Goal: Task Accomplishment & Management: Use online tool/utility

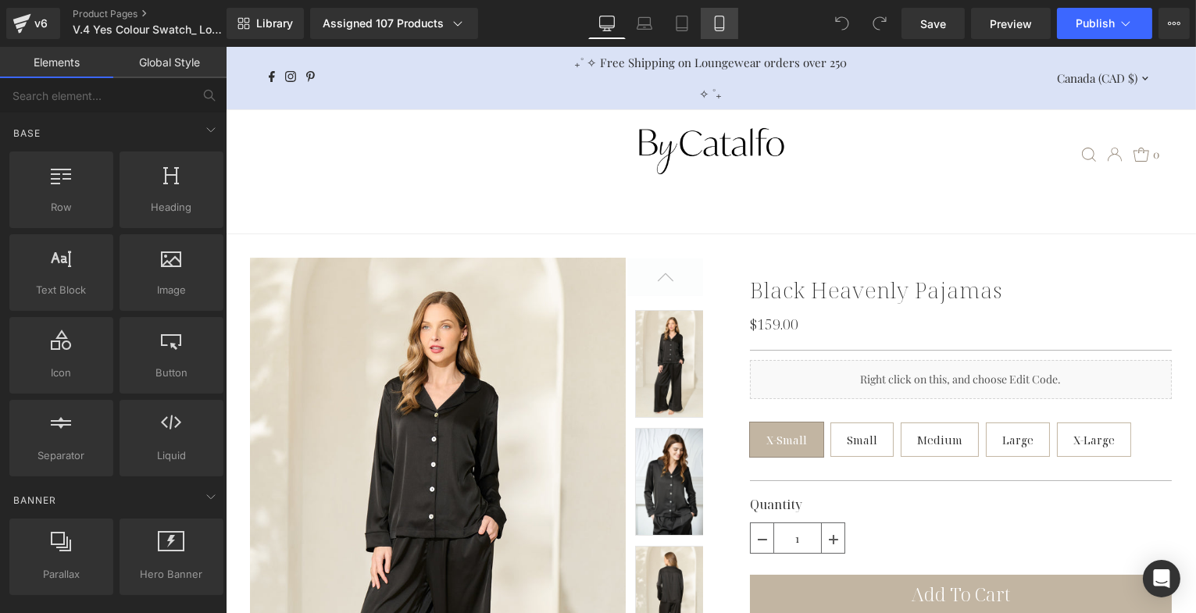
click at [719, 21] on icon at bounding box center [720, 24] width 16 height 16
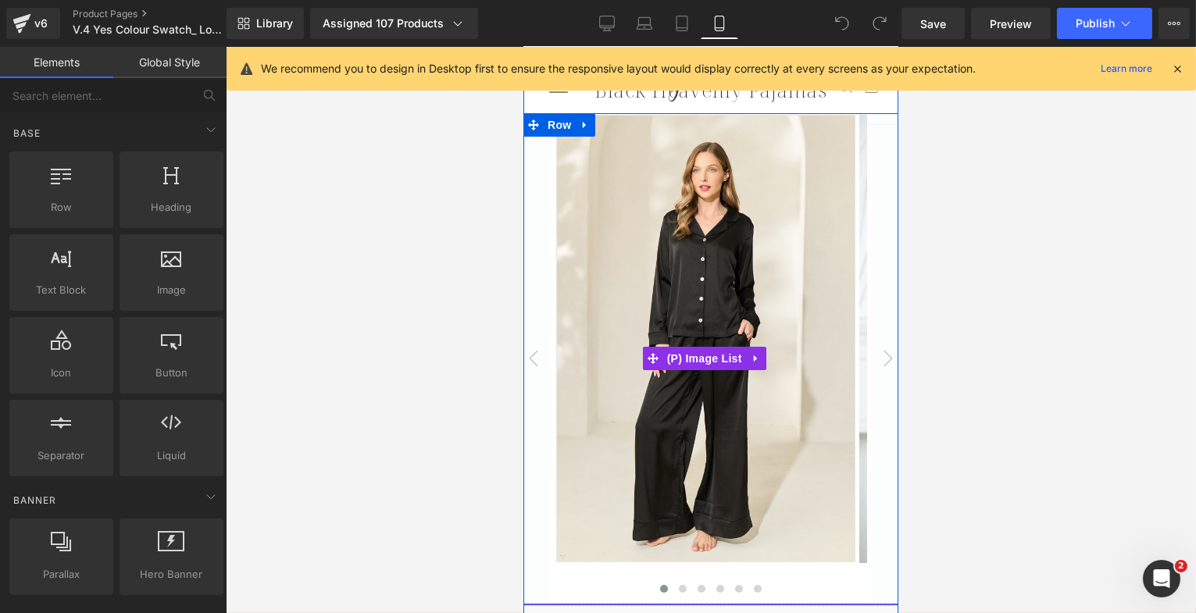
scroll to position [143, 0]
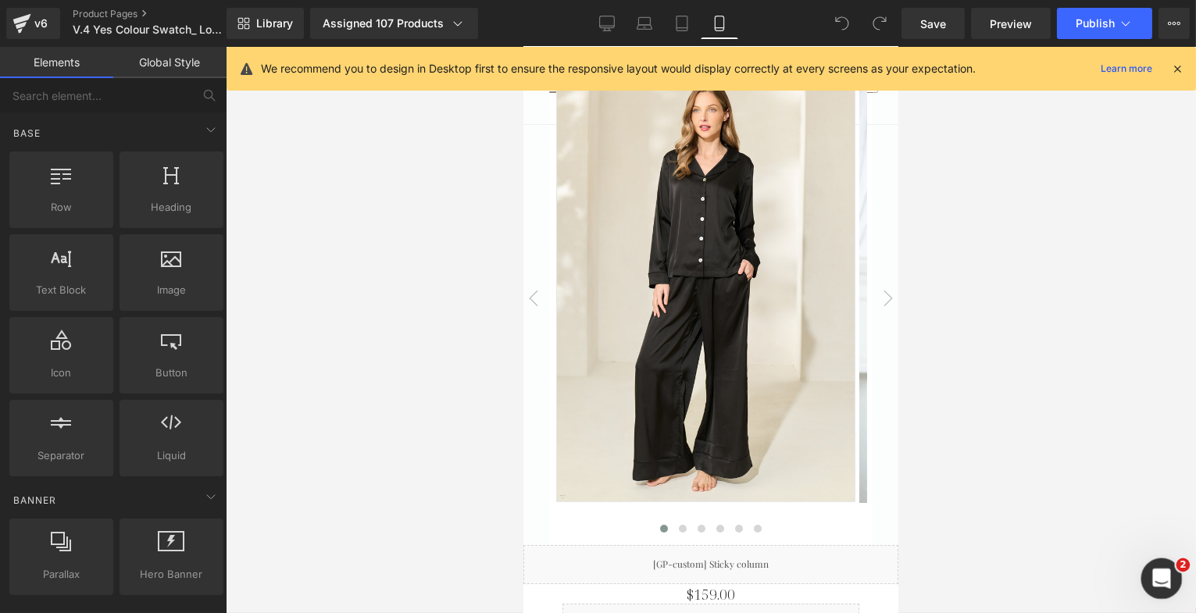
click at [1155, 569] on icon "Open Intercom Messenger" at bounding box center [1160, 577] width 26 height 26
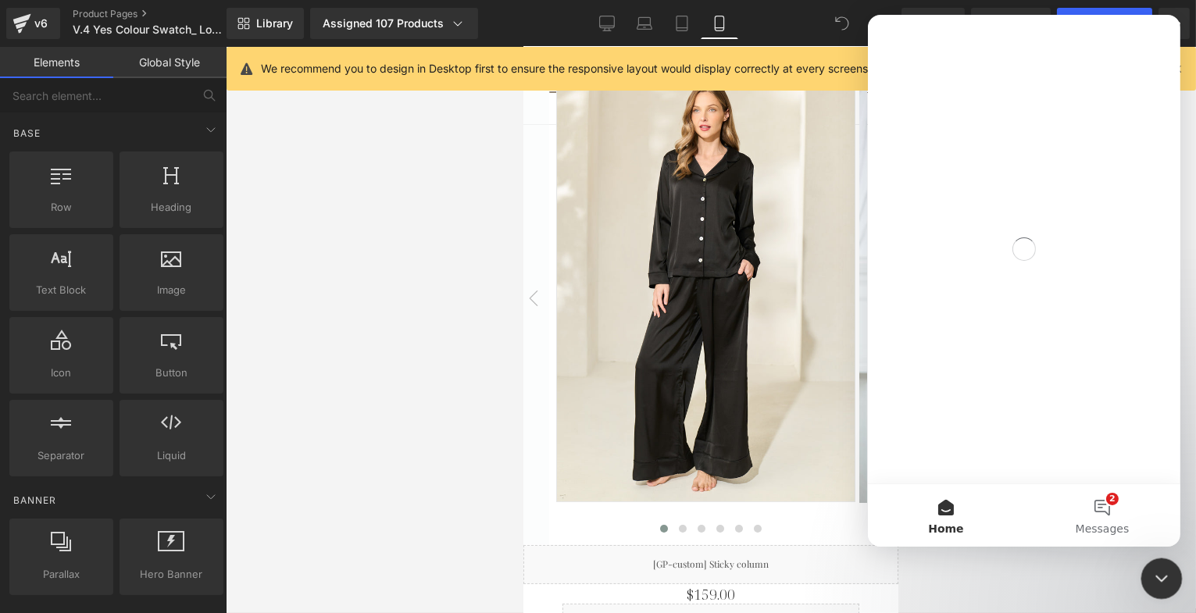
scroll to position [0, 0]
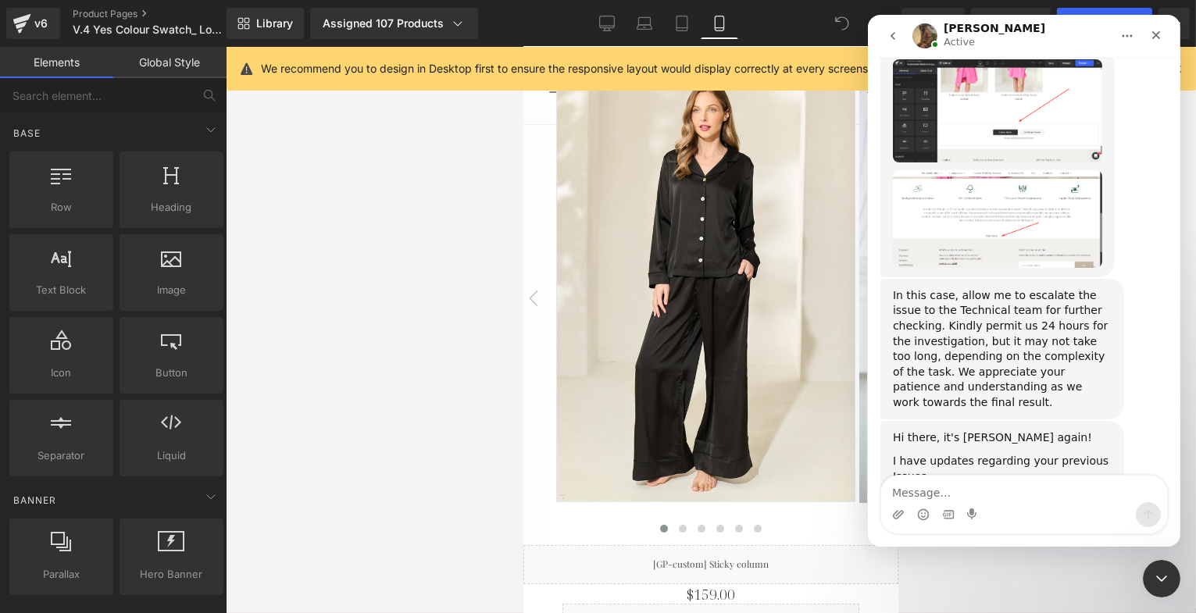
scroll to position [23771, 0]
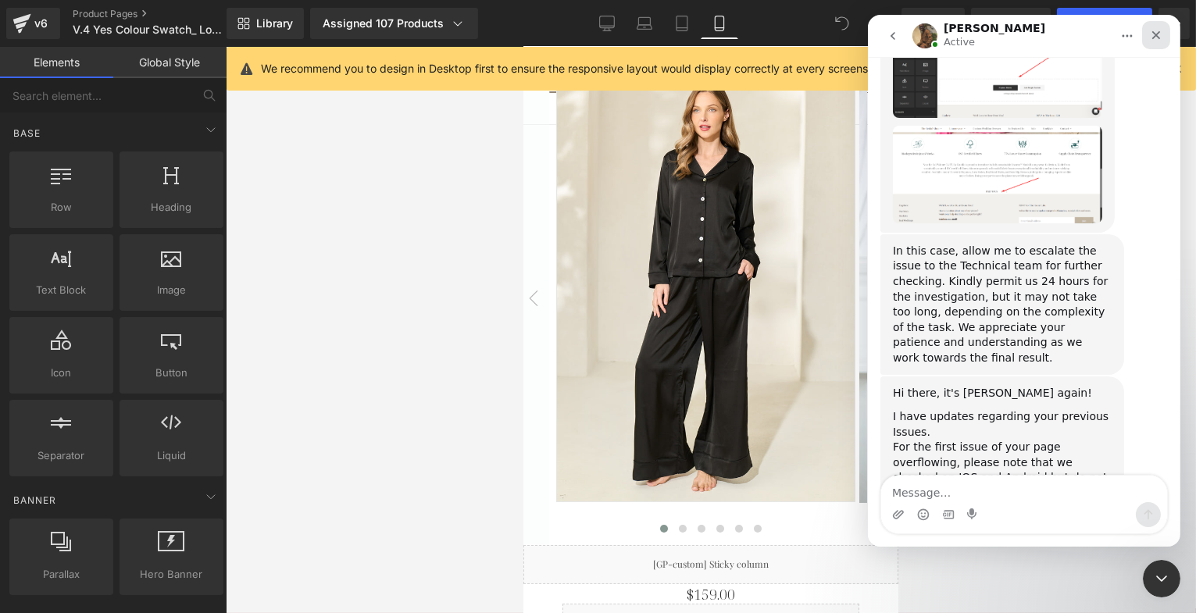
click at [1154, 30] on icon "Close" at bounding box center [1155, 35] width 12 height 12
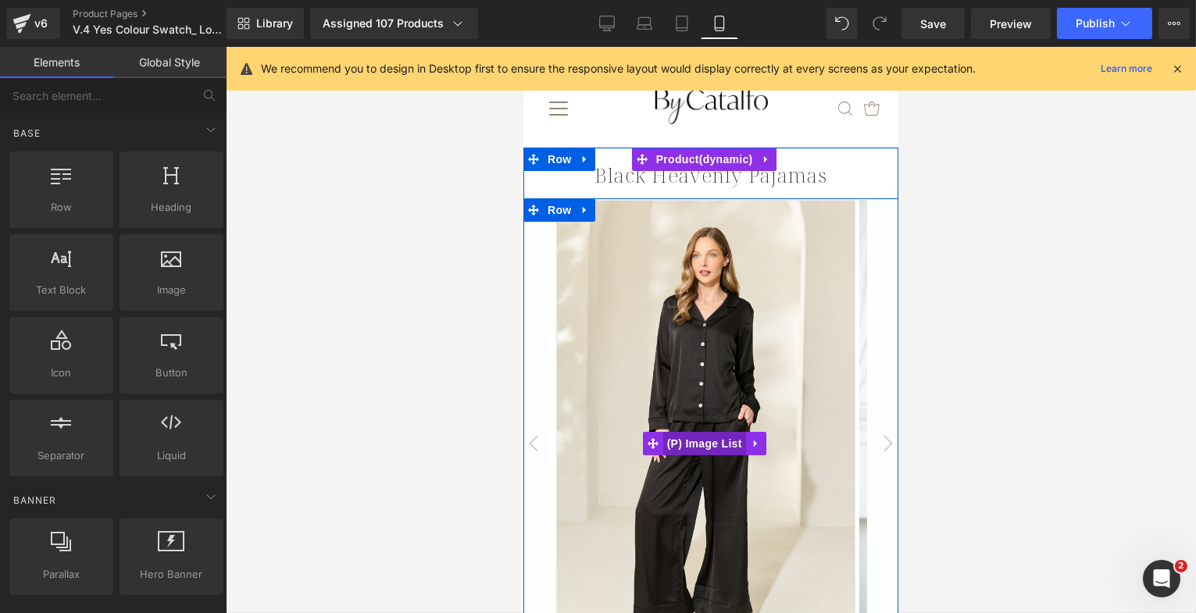
click at [667, 445] on span "(P) Image List" at bounding box center [703, 443] width 83 height 23
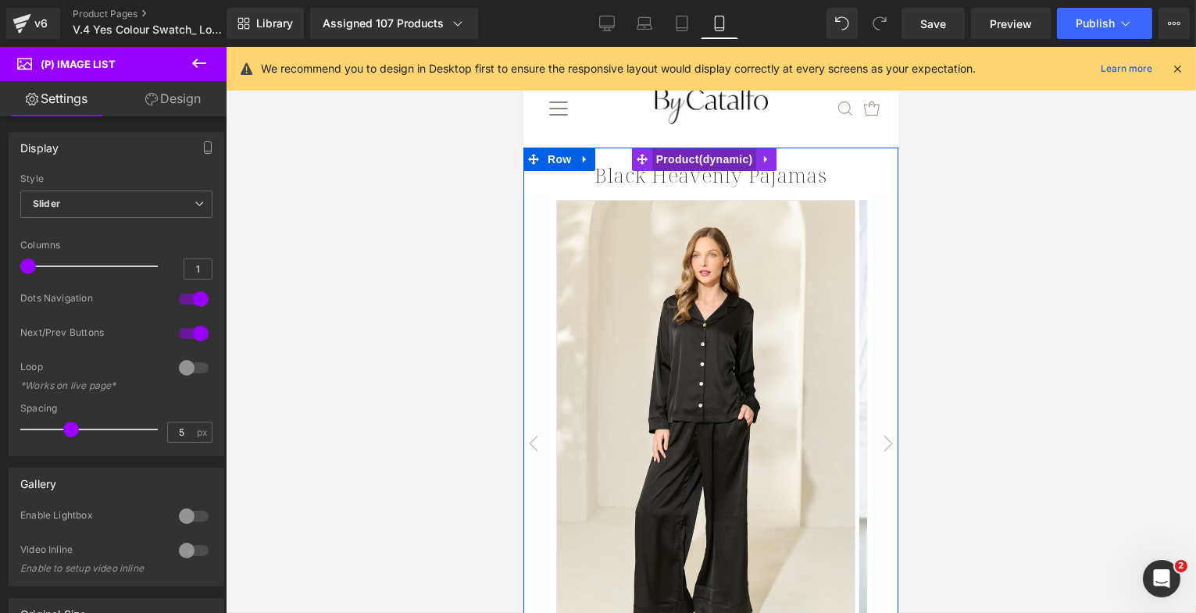
click at [716, 159] on span "Product" at bounding box center [703, 159] width 105 height 23
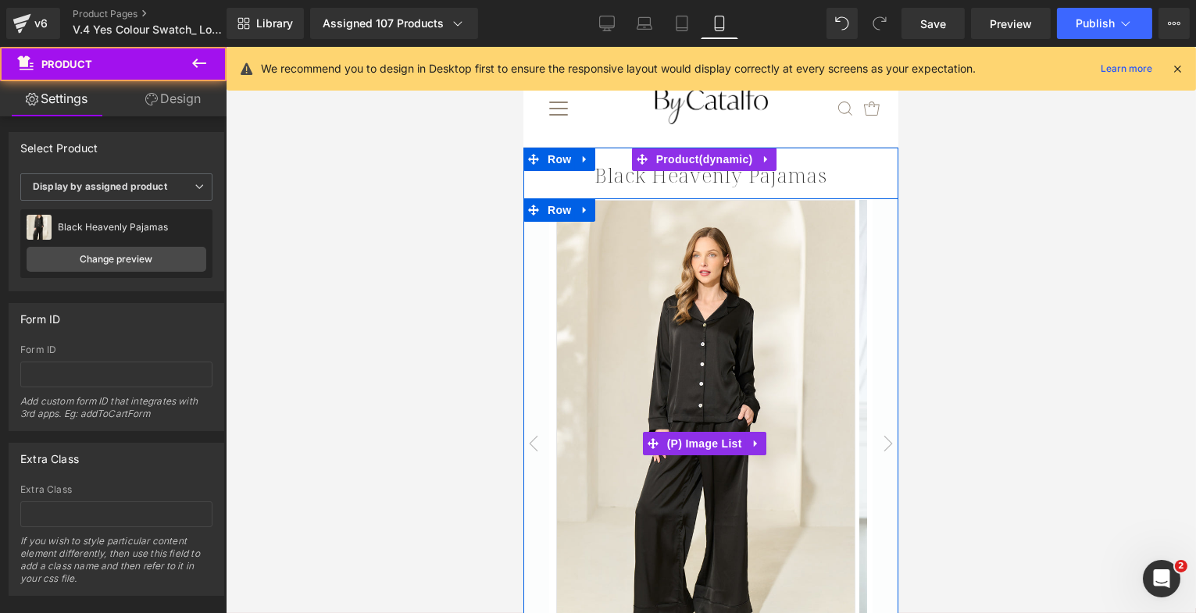
click at [684, 269] on img at bounding box center [704, 424] width 299 height 448
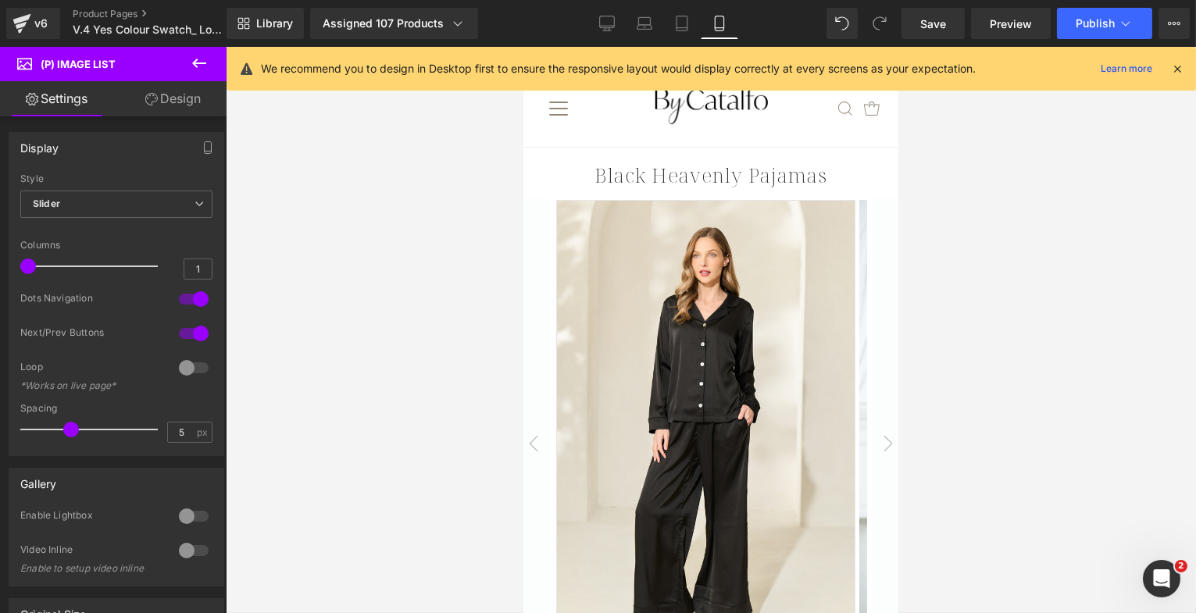
click at [168, 104] on link "Design" at bounding box center [172, 98] width 113 height 35
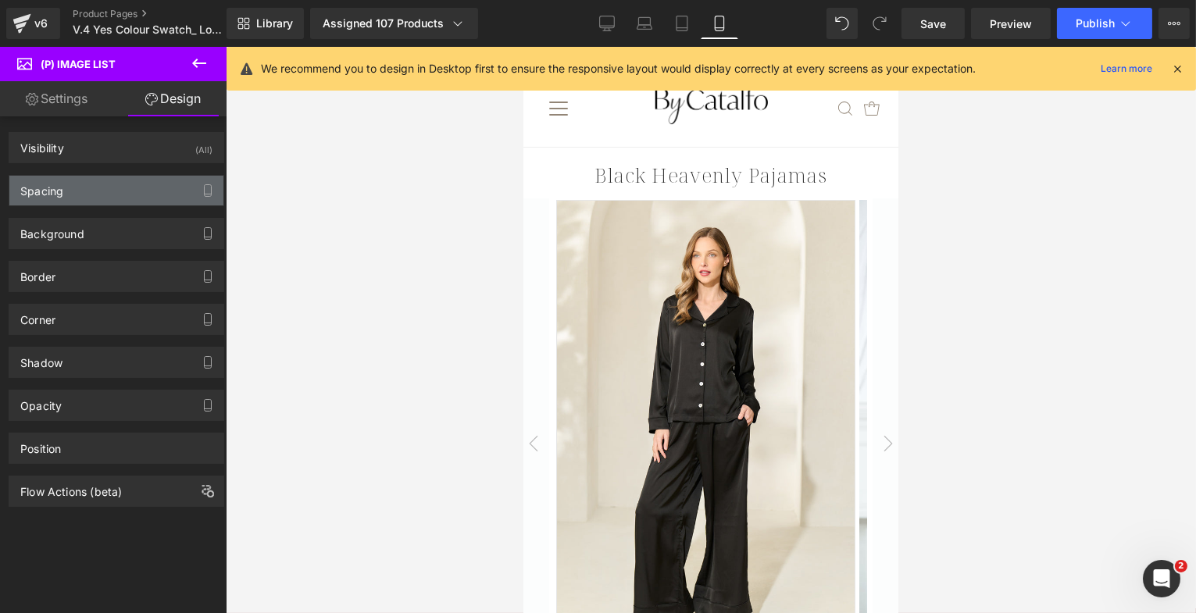
click at [60, 195] on div "Spacing" at bounding box center [41, 187] width 43 height 22
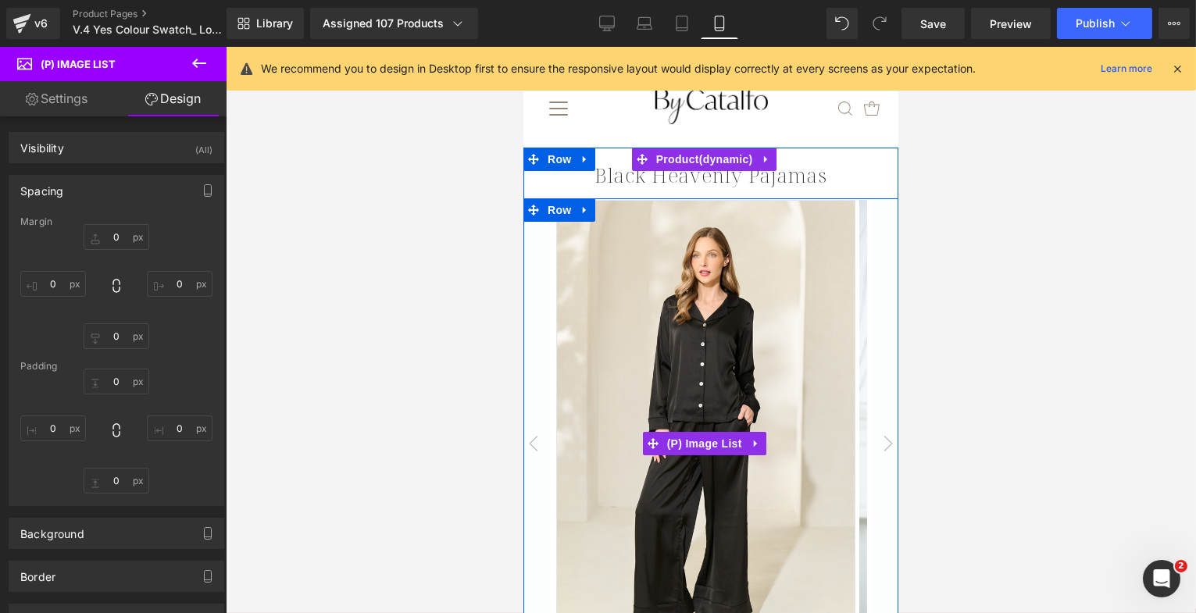
click at [541, 227] on button "‹" at bounding box center [532, 443] width 31 height 491
click at [550, 208] on span "Row" at bounding box center [558, 209] width 31 height 23
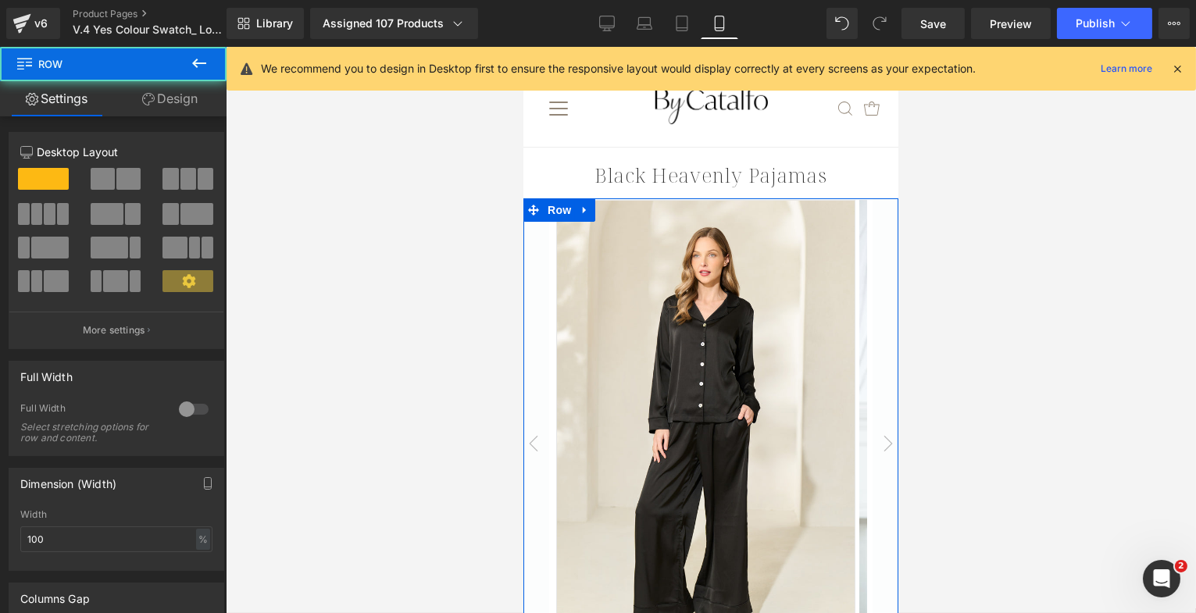
click at [172, 94] on link "Design" at bounding box center [169, 98] width 113 height 35
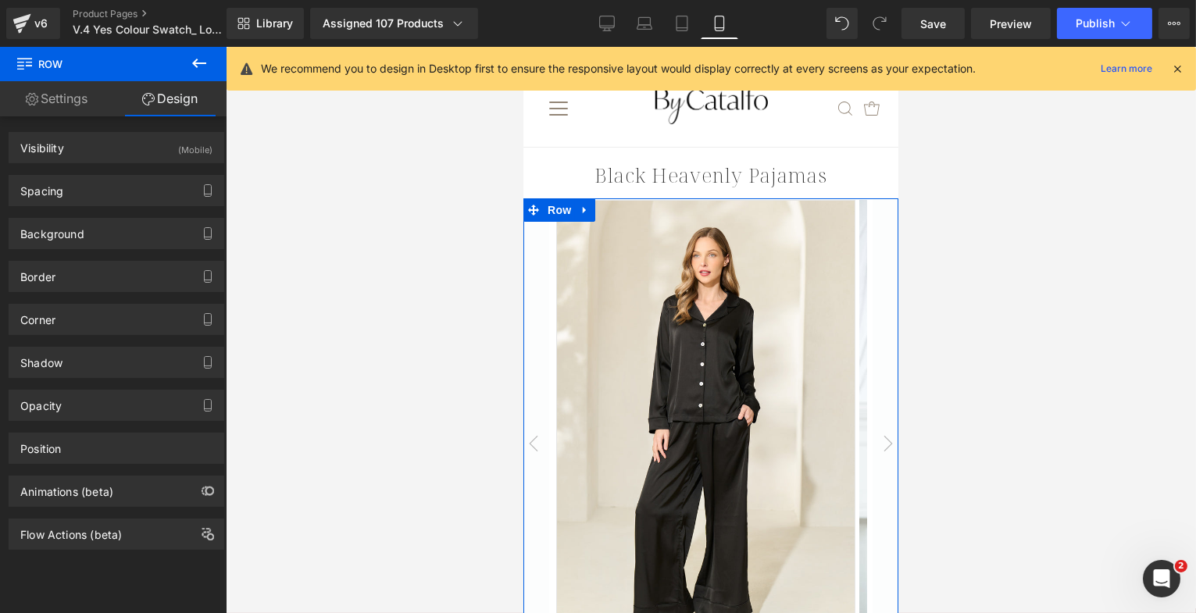
type input "0"
type input "40"
type input "0"
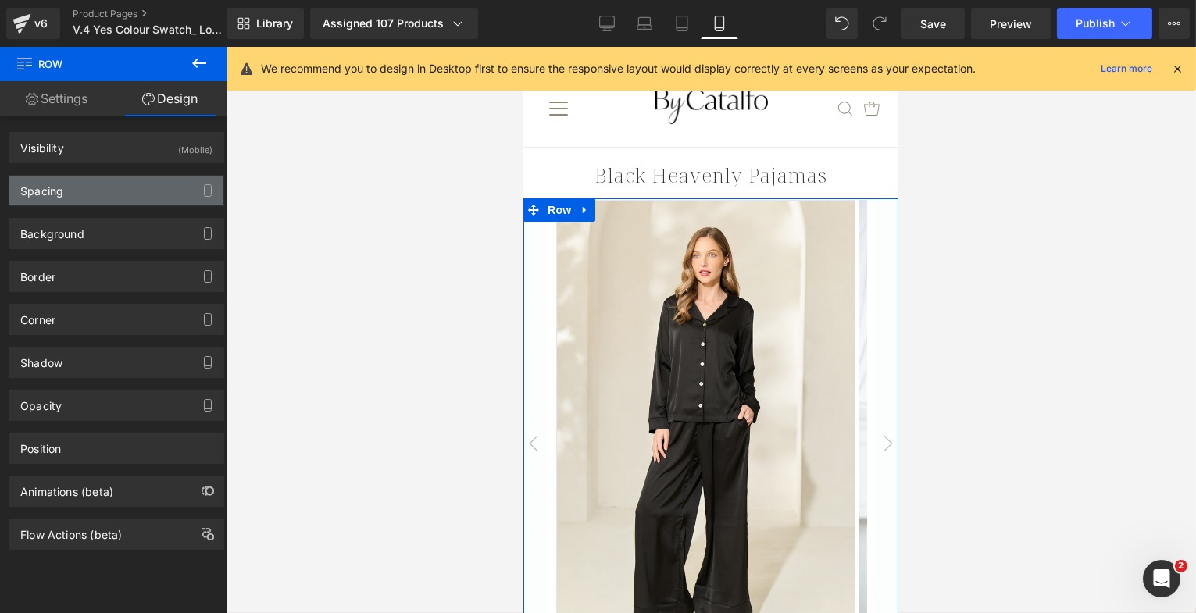
click at [54, 184] on div "Spacing" at bounding box center [41, 187] width 43 height 22
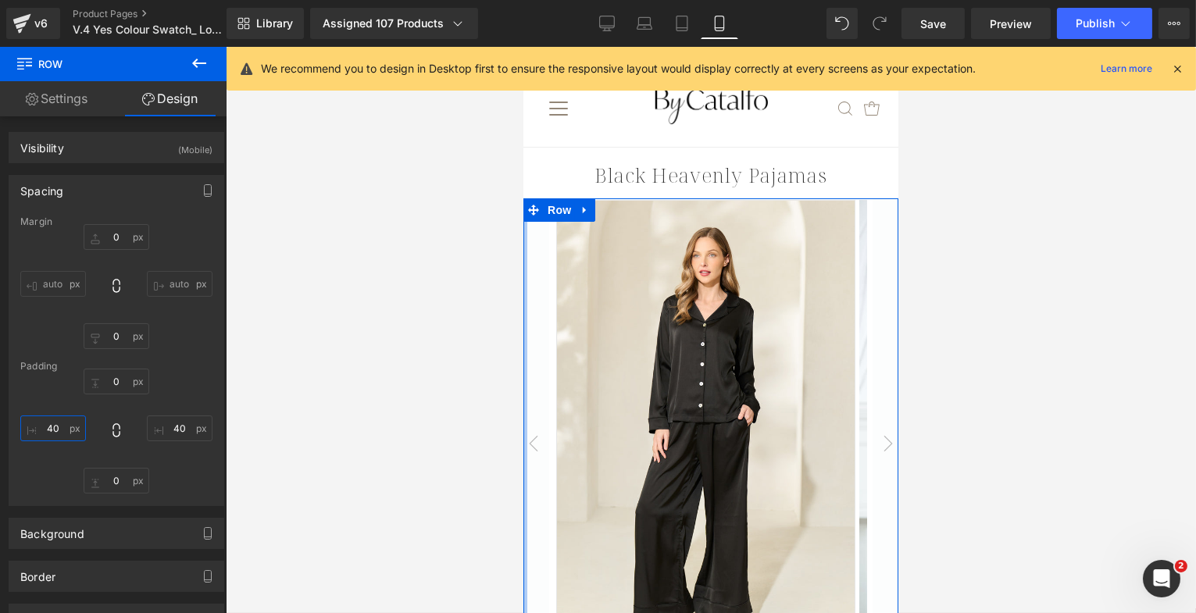
click at [55, 432] on input "40" at bounding box center [53, 429] width 66 height 26
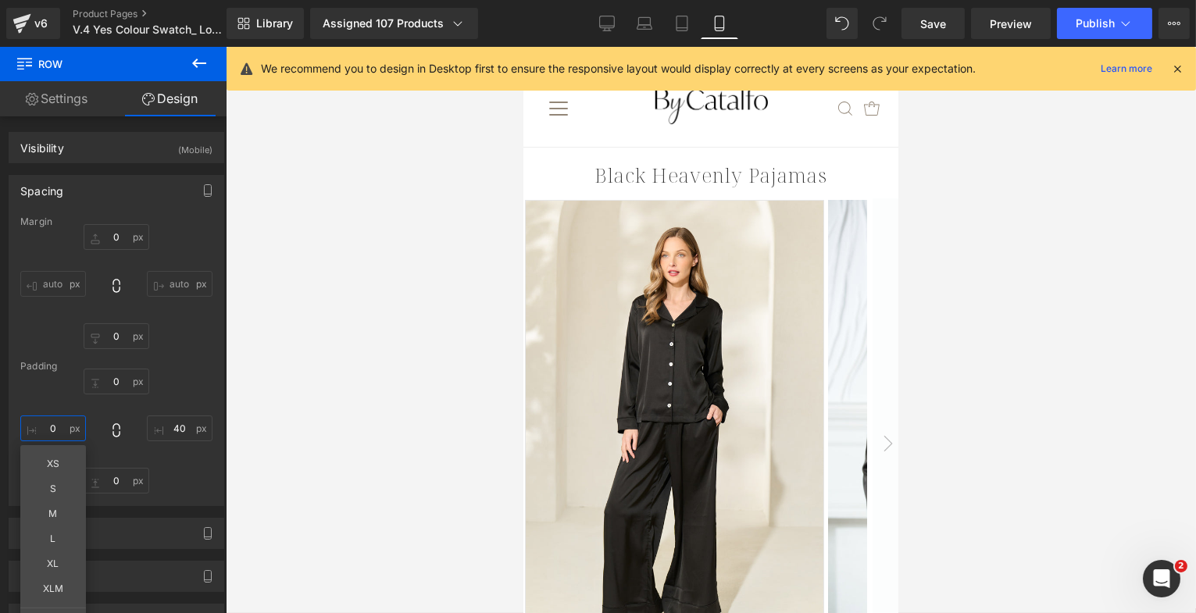
type input "0"
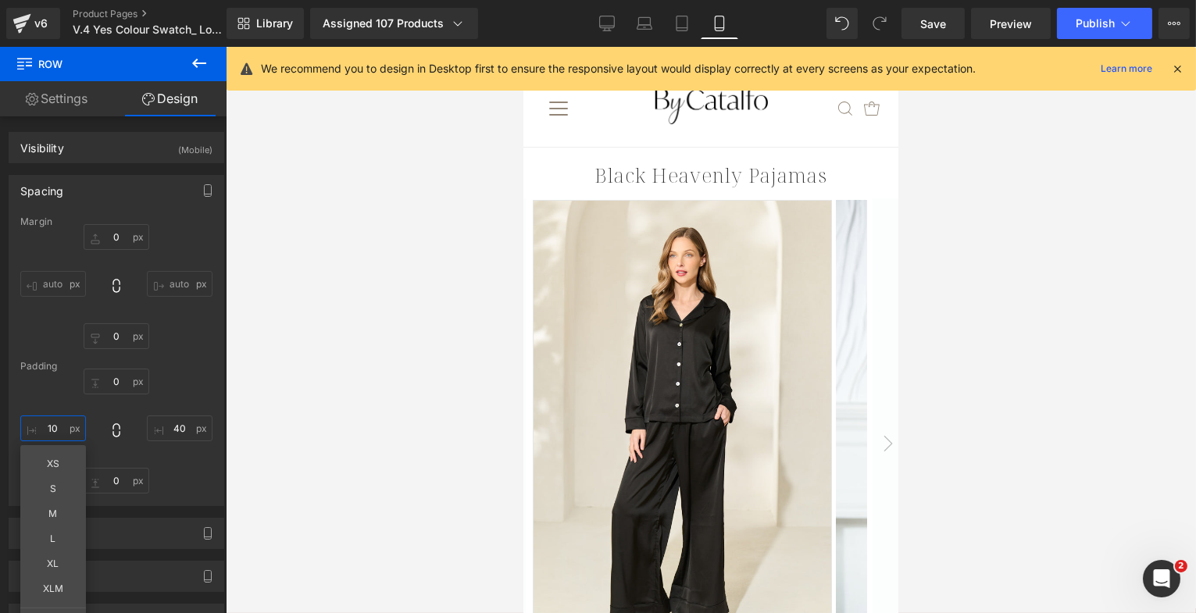
type input "10"
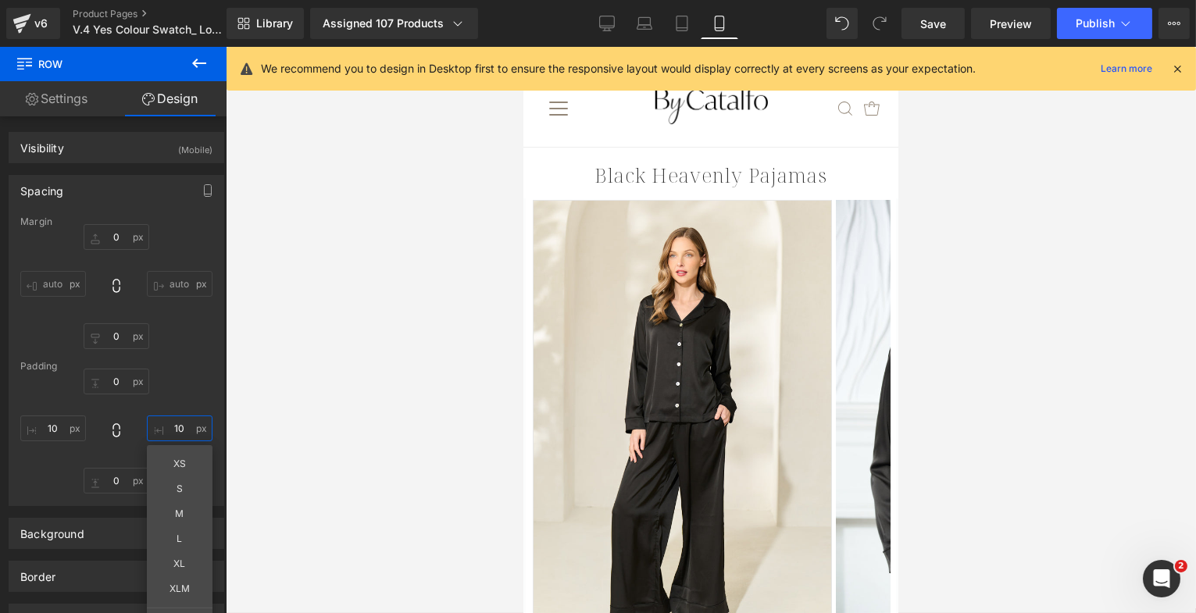
type input "10"
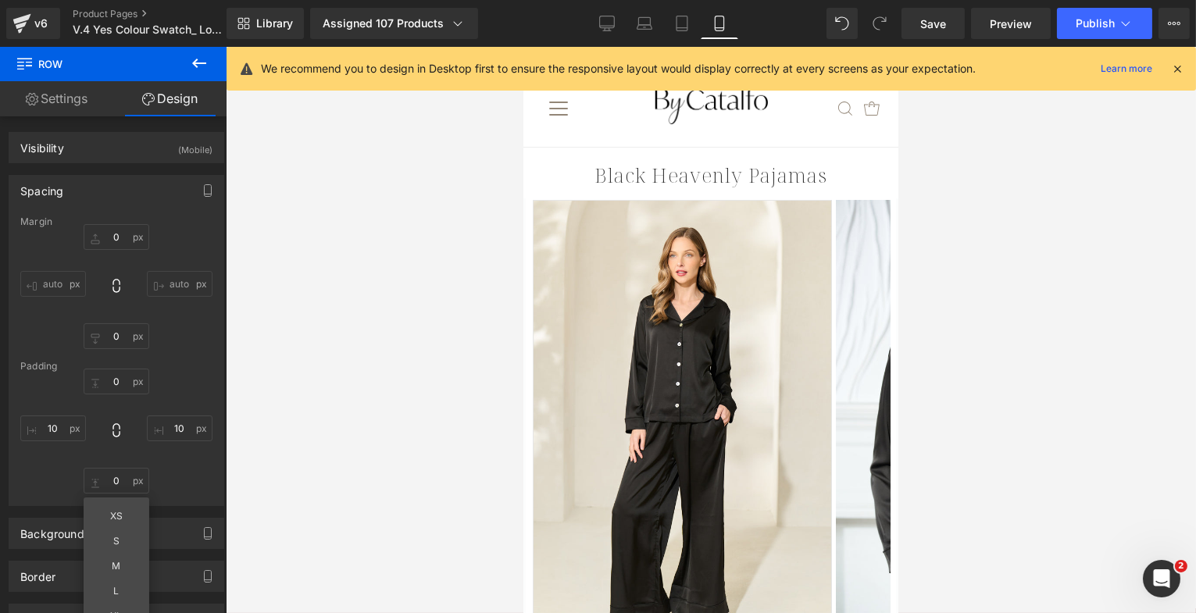
click at [742, 373] on img at bounding box center [681, 424] width 299 height 448
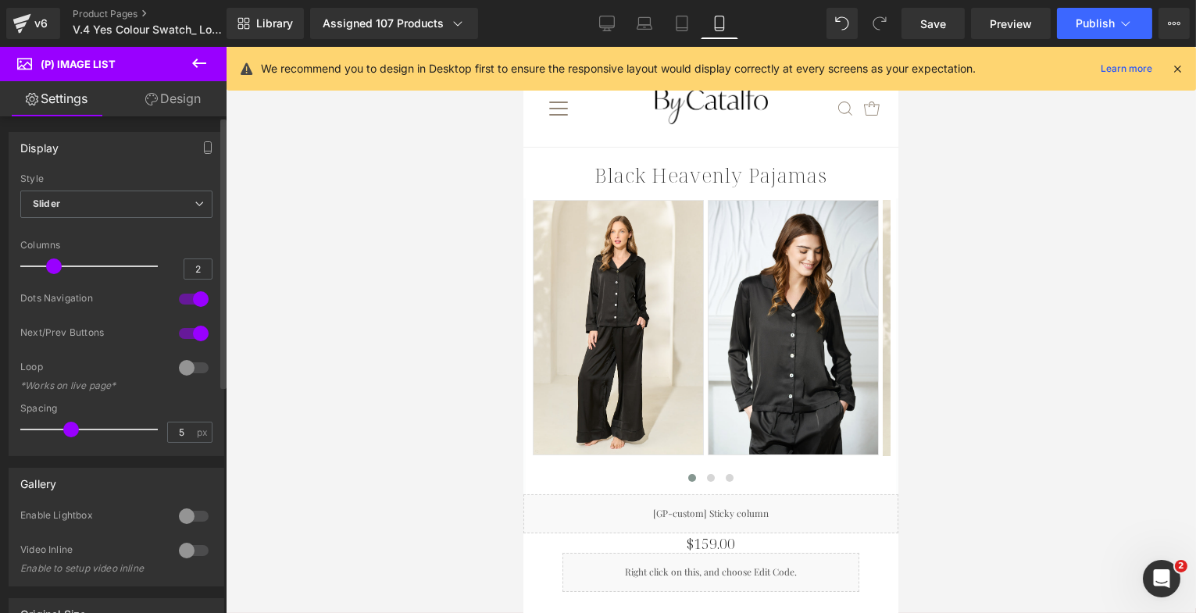
type input "1"
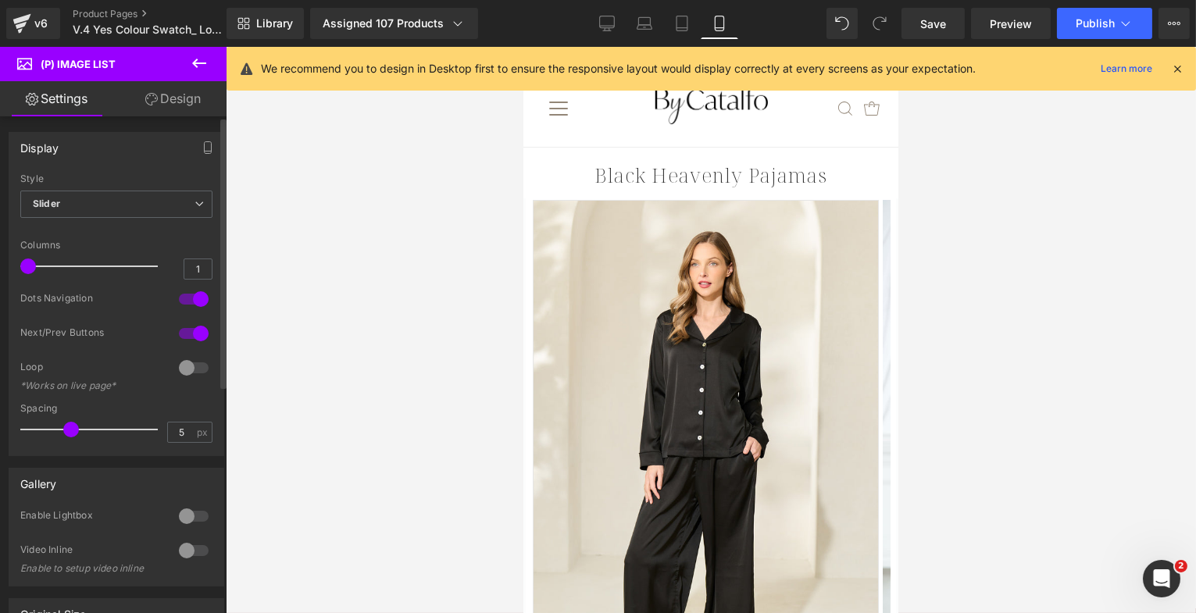
drag, startPoint x: 26, startPoint y: 271, endPoint x: 5, endPoint y: 266, distance: 21.8
click at [5, 266] on div "Display Default Slider Style Slider Default Slider 5 Columns 5 4 Columns 4 3 Co…" at bounding box center [117, 288] width 234 height 336
click at [192, 297] on div at bounding box center [193, 299] width 37 height 25
click at [191, 330] on div at bounding box center [193, 333] width 37 height 25
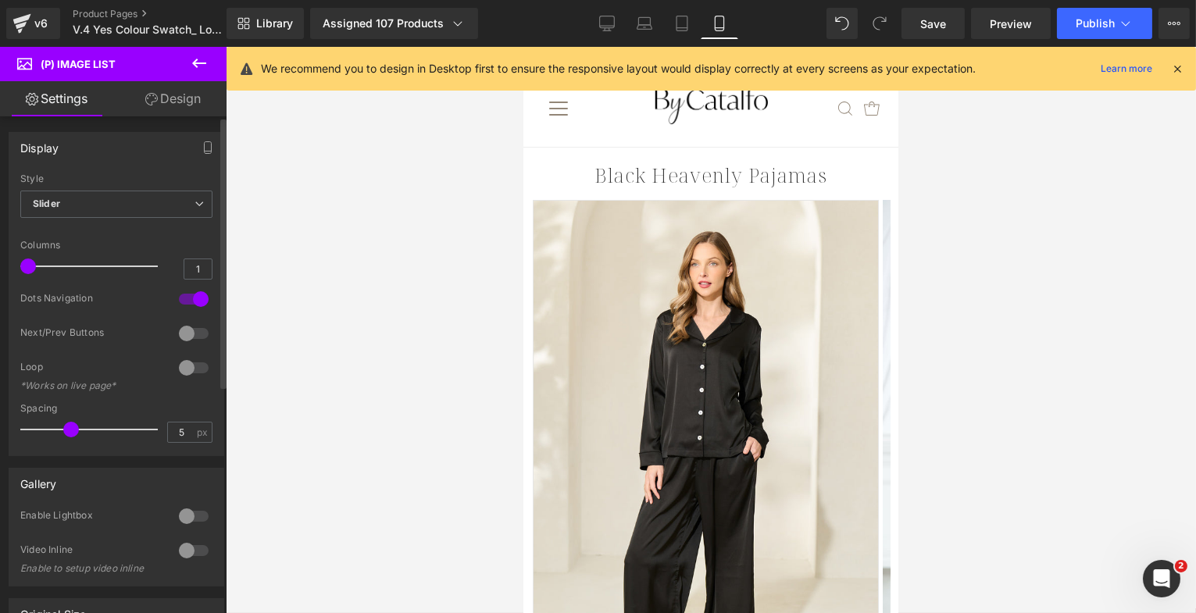
click at [192, 330] on div at bounding box center [193, 333] width 37 height 25
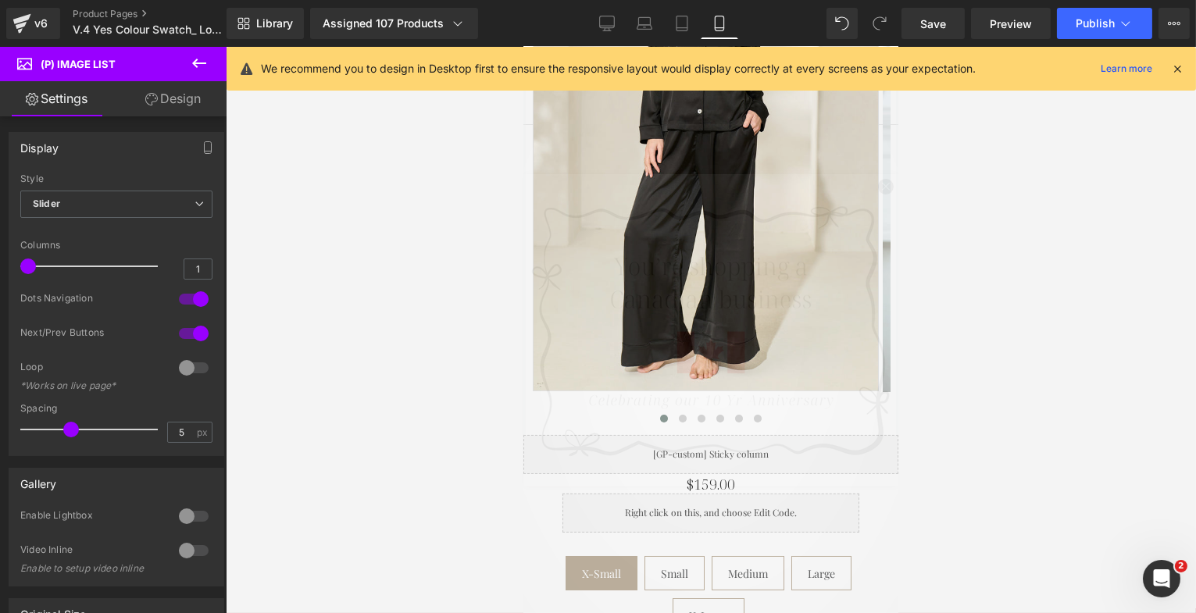
scroll to position [325, 0]
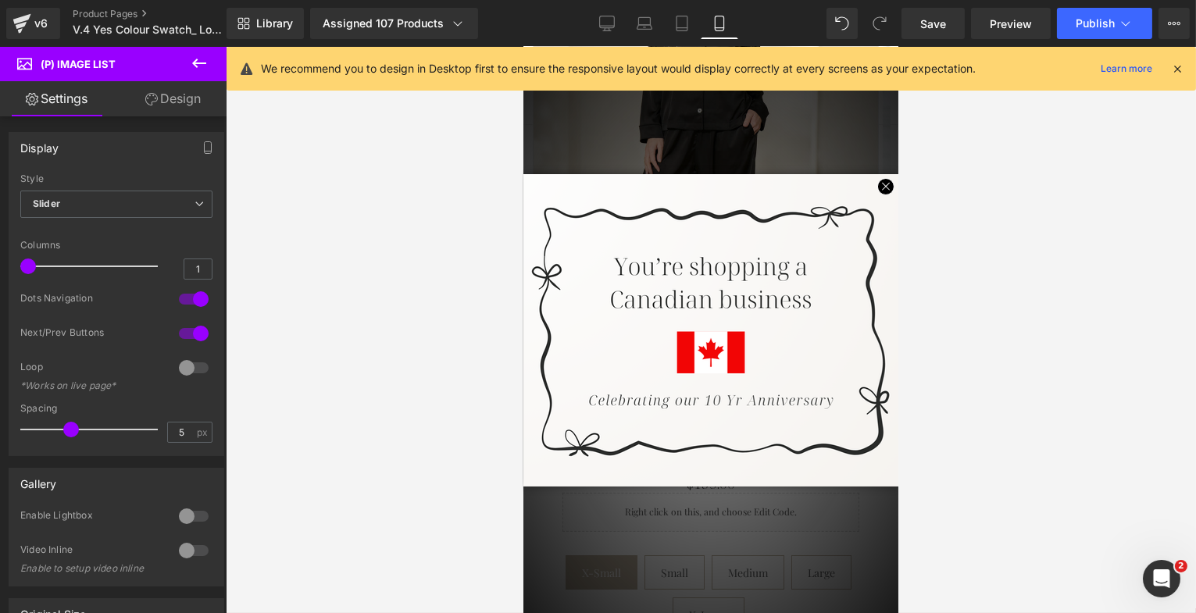
click at [870, 184] on span at bounding box center [883, 187] width 27 height 27
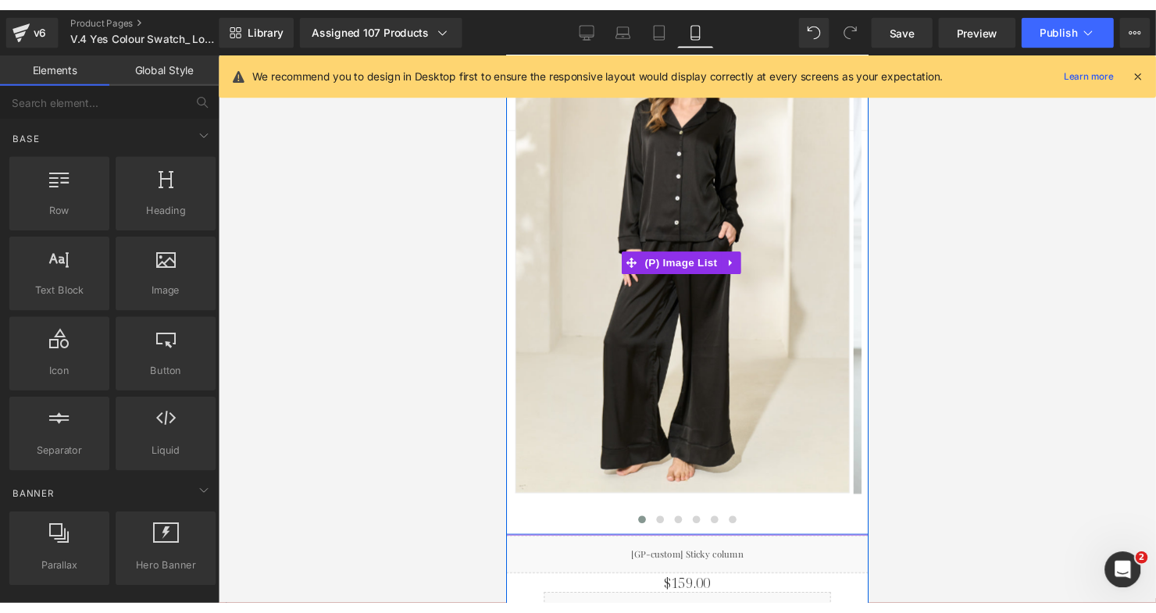
scroll to position [6, 0]
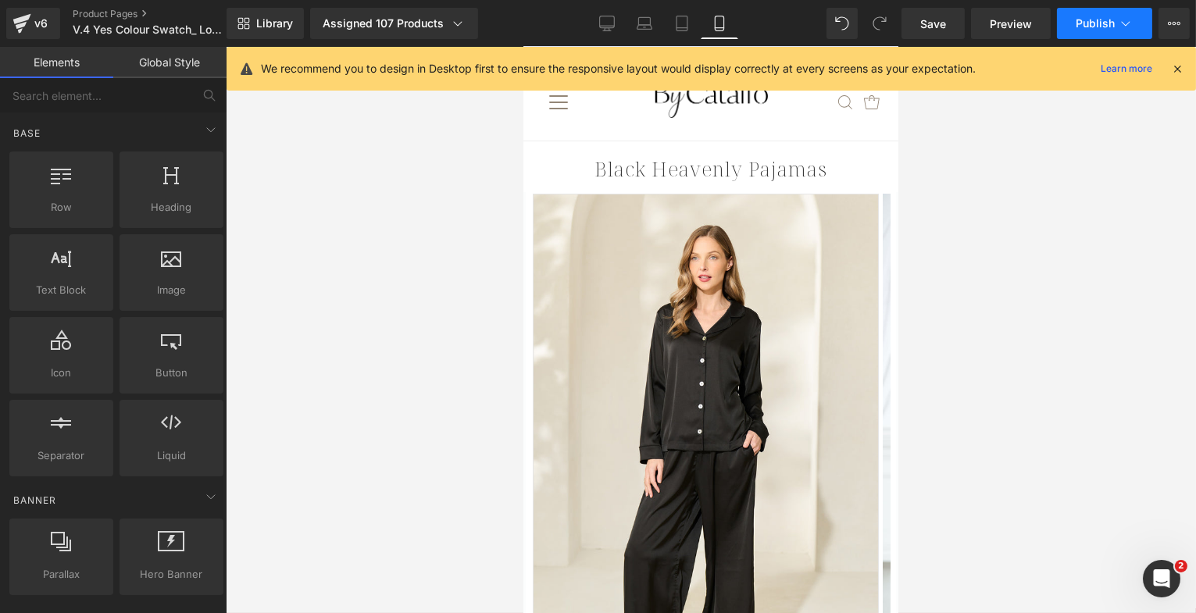
click at [1097, 32] on button "Publish" at bounding box center [1104, 23] width 95 height 31
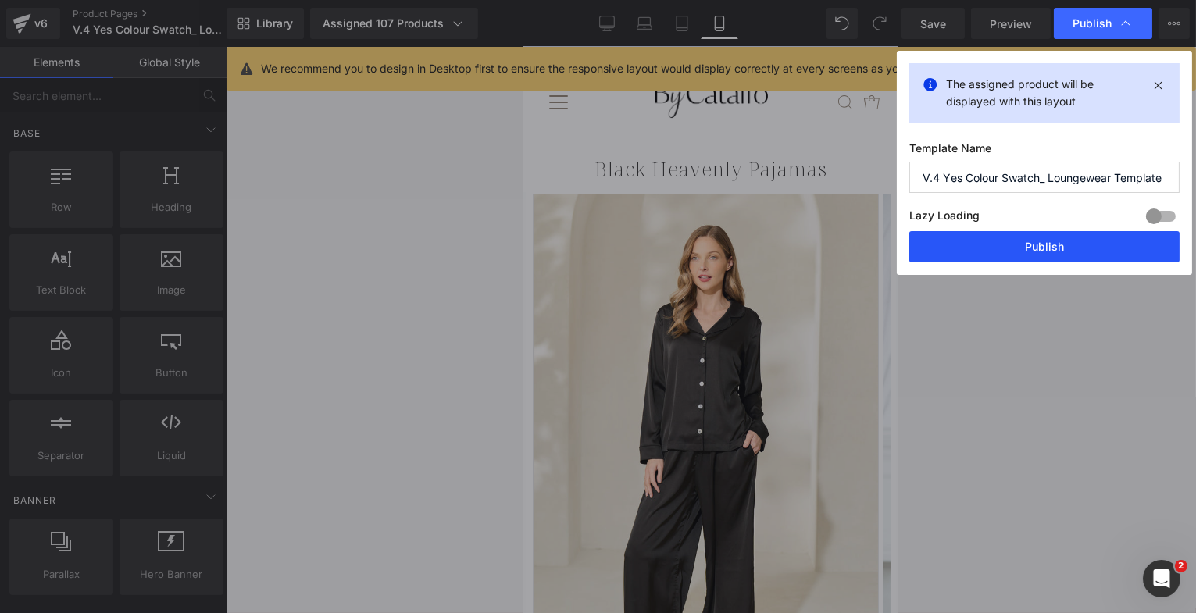
click at [999, 252] on button "Publish" at bounding box center [1044, 246] width 270 height 31
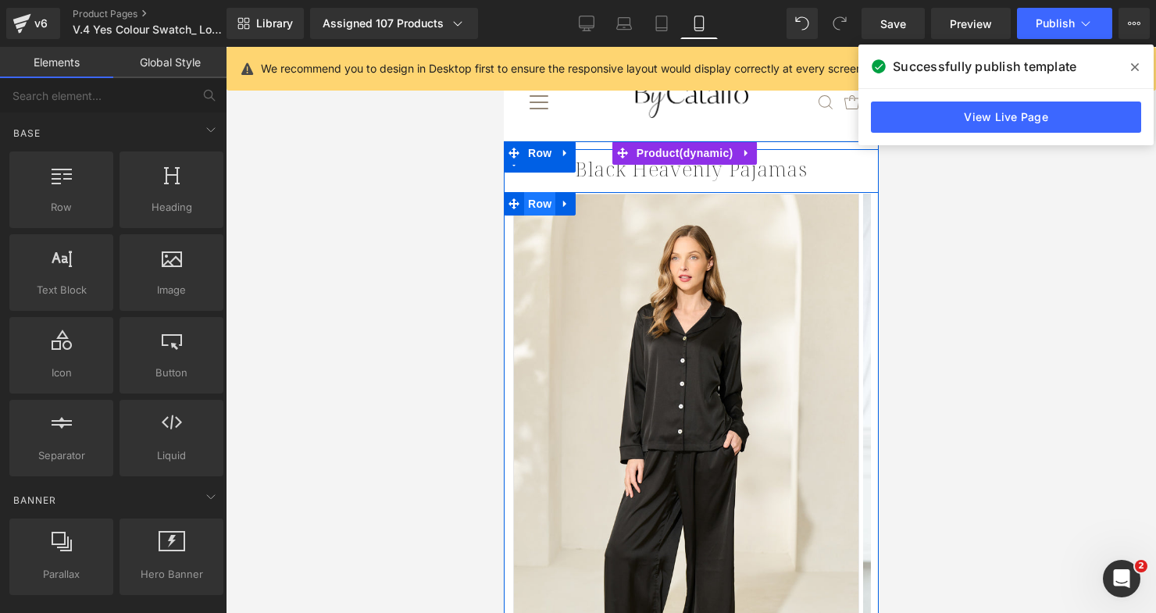
click at [530, 205] on span "Row" at bounding box center [538, 203] width 31 height 23
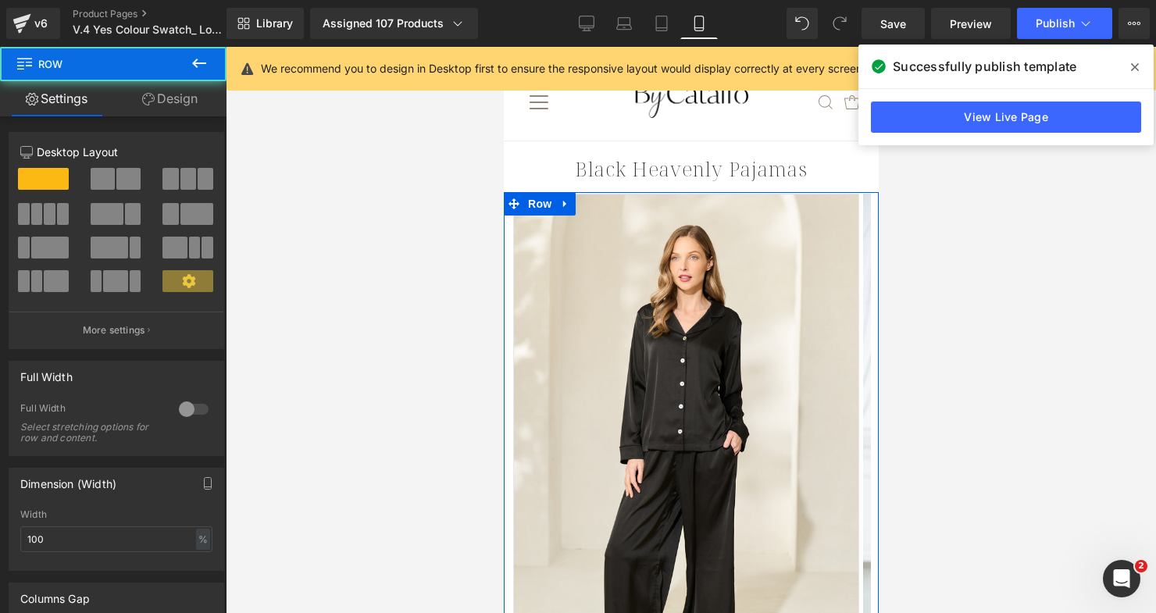
click at [165, 118] on div "12 12 12 Column Size Customizer 12 Desktop Layout Laptop Layout Tablet Layout M…" at bounding box center [117, 532] width 234 height 833
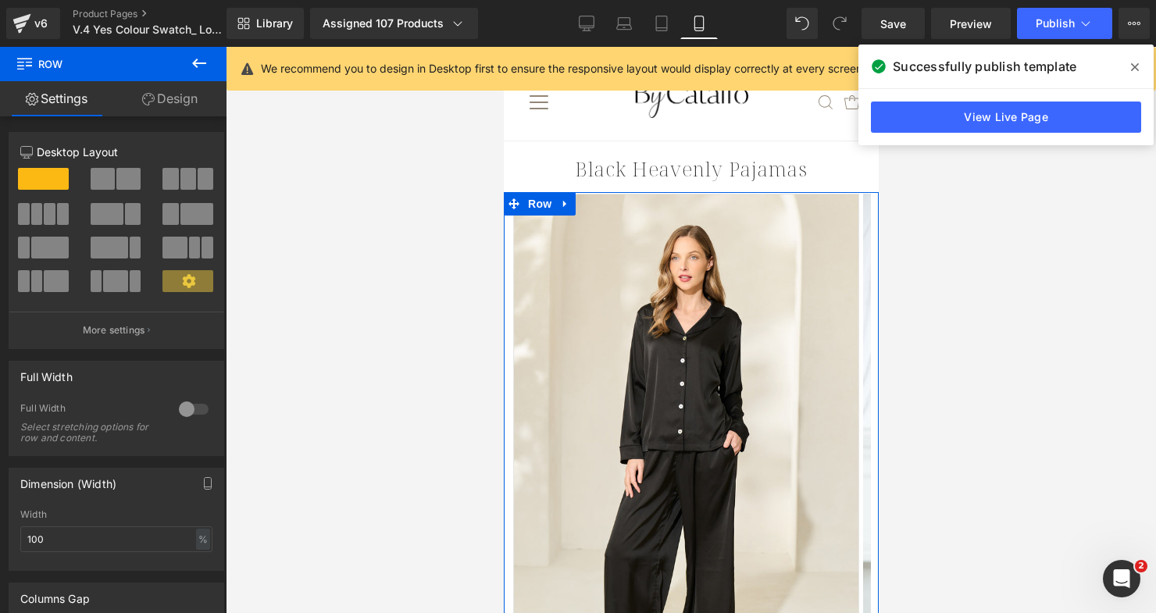
click at [165, 102] on link "Design" at bounding box center [169, 98] width 113 height 35
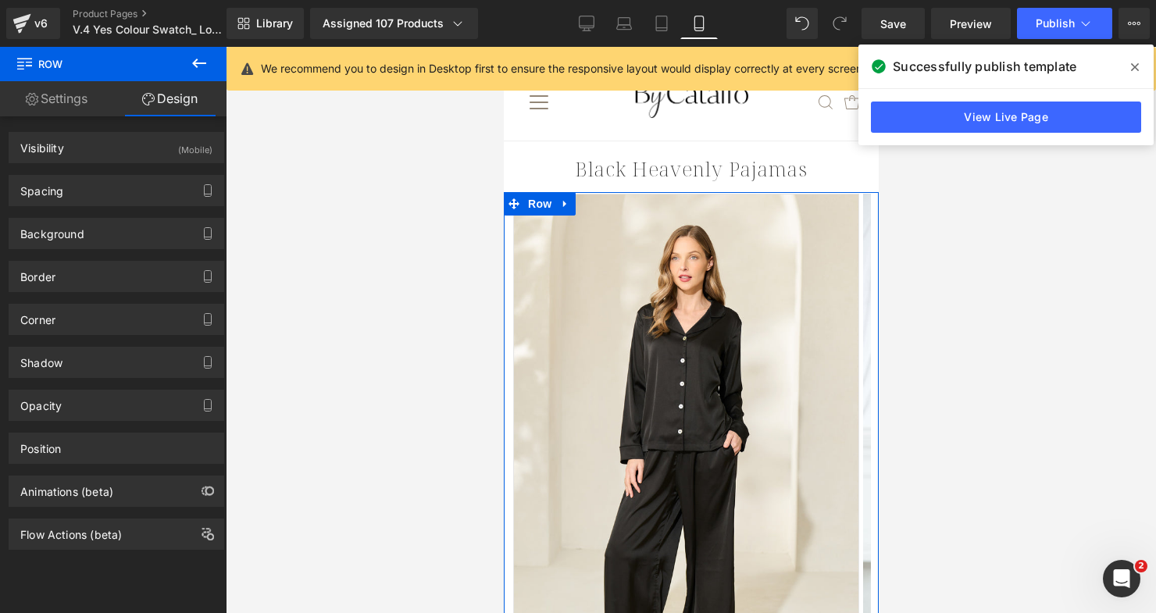
type input "0"
type input "10"
type input "0"
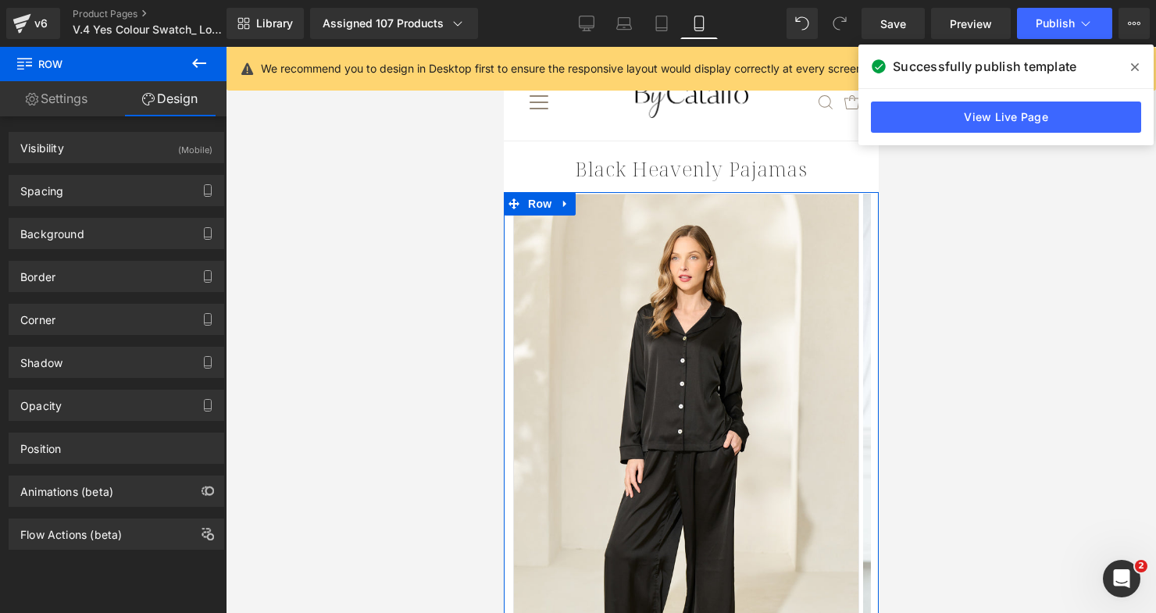
type input "10"
click at [127, 194] on div "Spacing" at bounding box center [116, 191] width 214 height 30
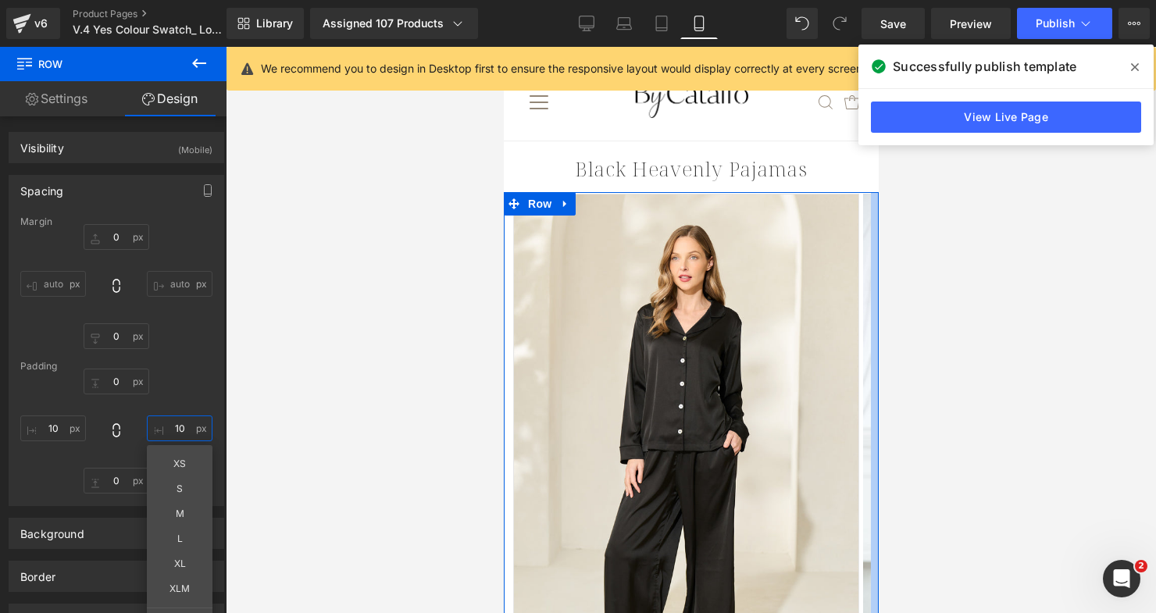
click at [177, 427] on input "10" at bounding box center [180, 429] width 66 height 26
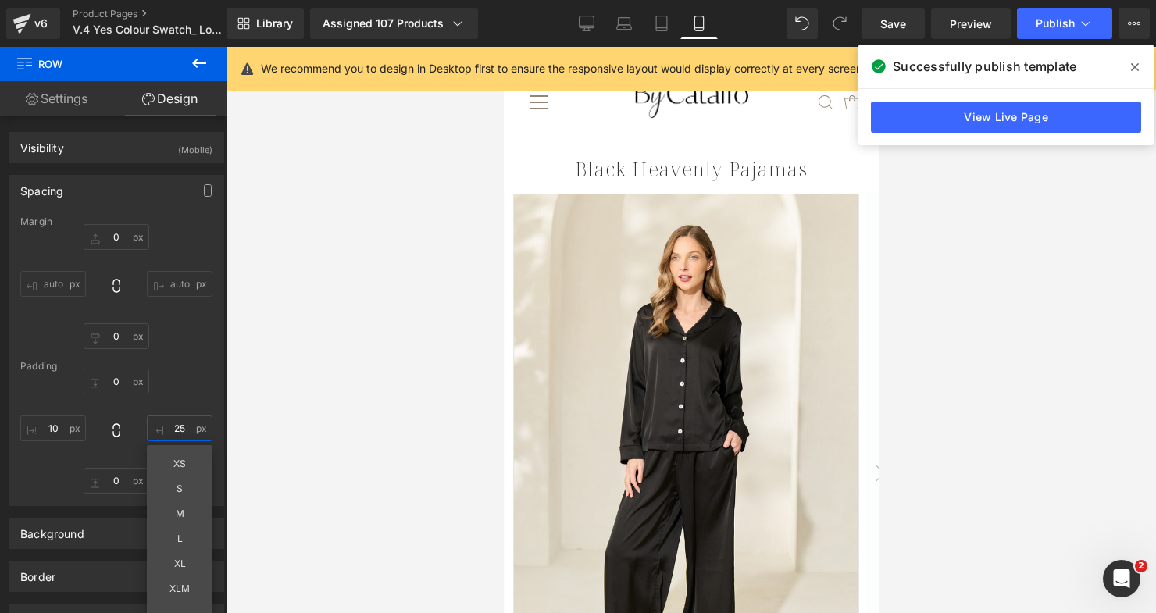
type input "25"
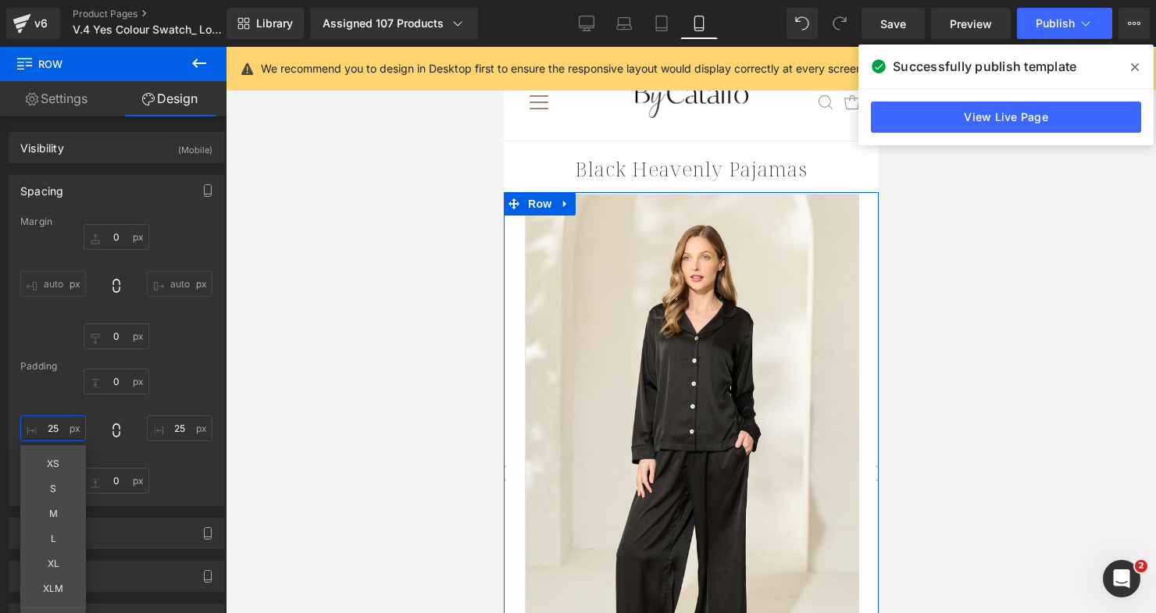
type input "2"
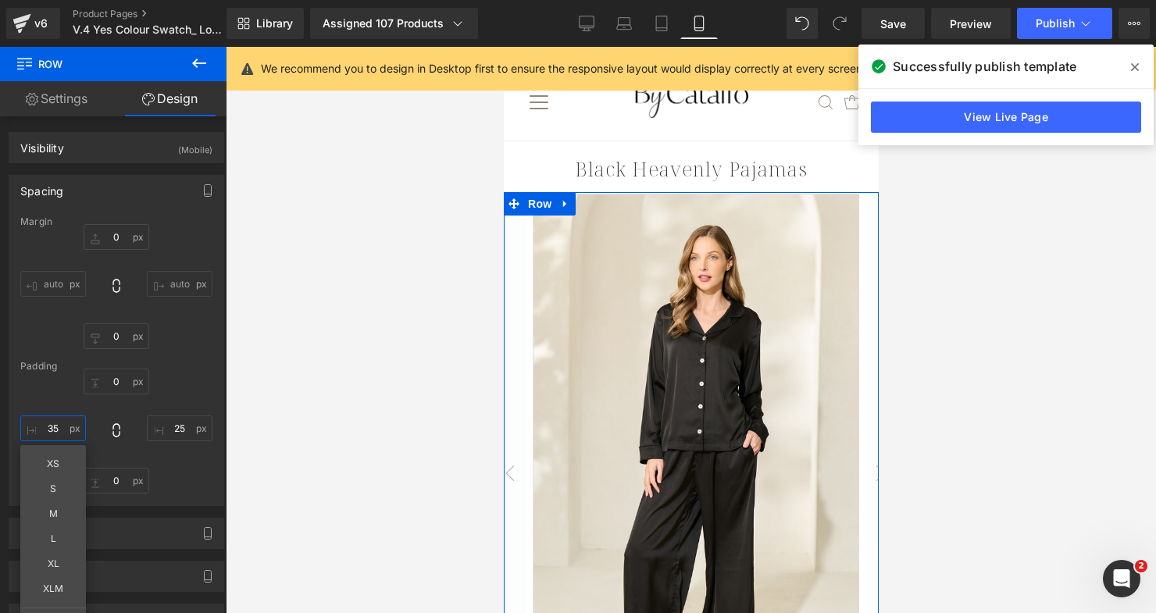
type input "3"
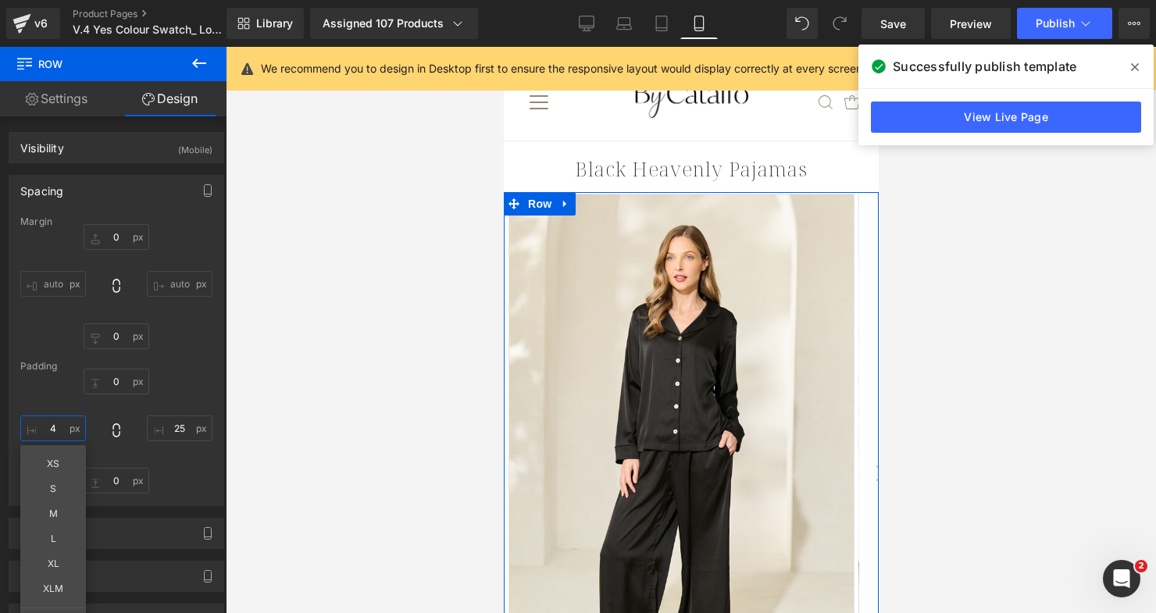
type input "40"
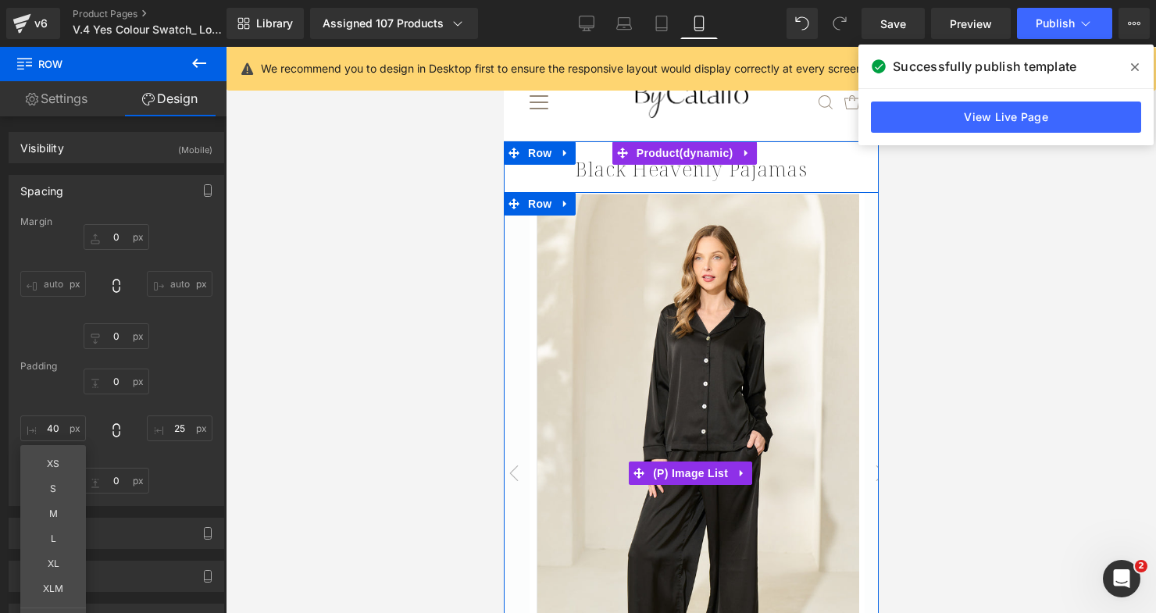
click at [552, 459] on img at bounding box center [709, 453] width 346 height 518
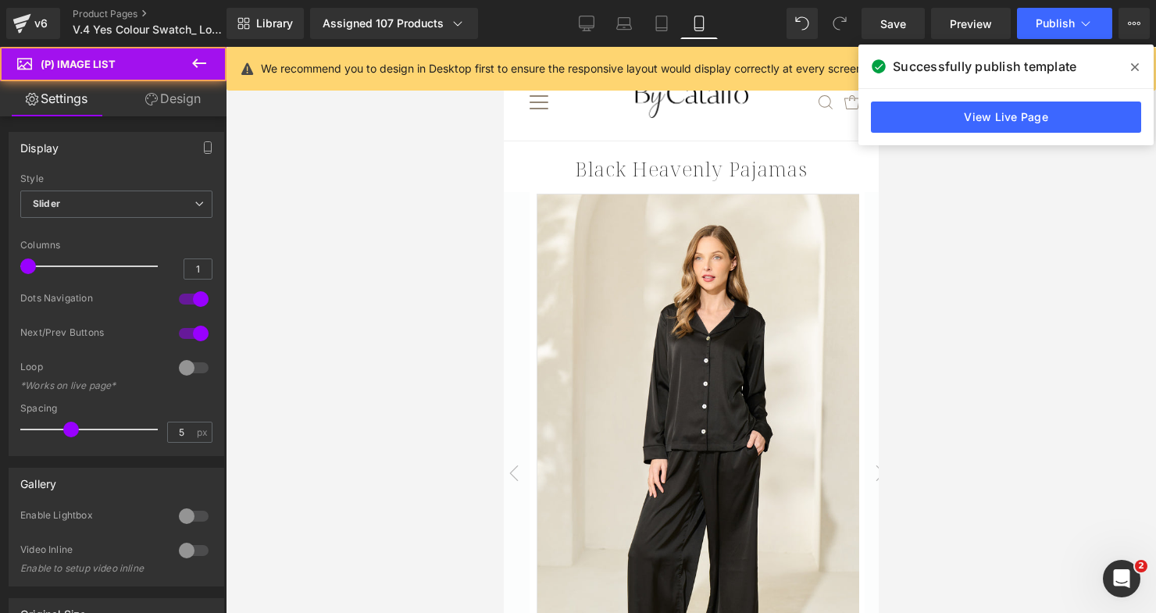
click at [177, 110] on link "Design" at bounding box center [172, 98] width 113 height 35
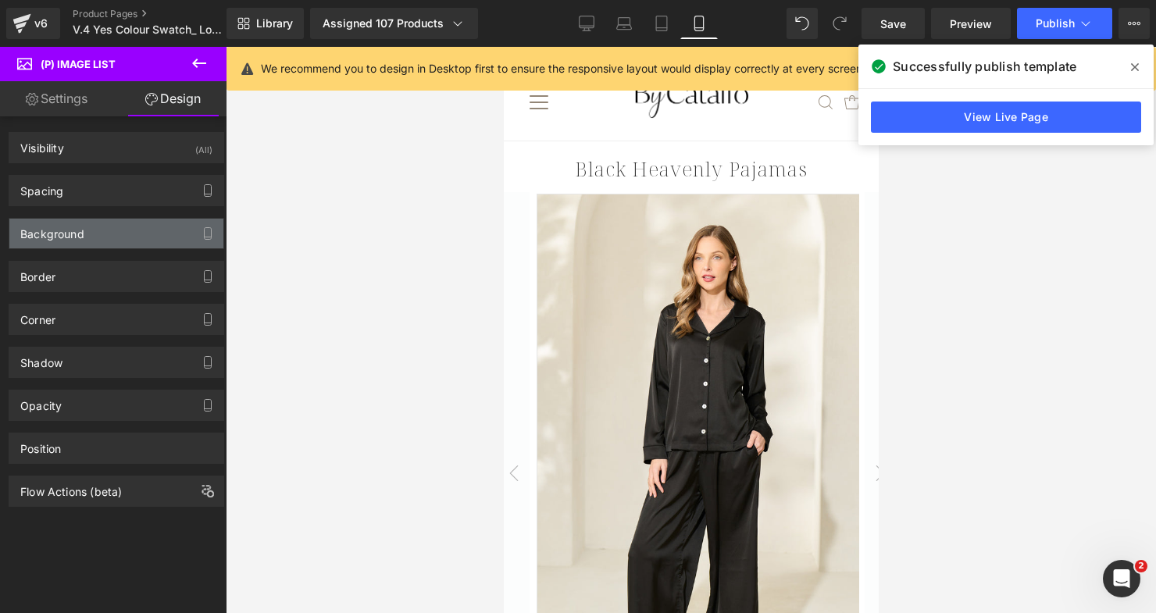
click at [100, 219] on div "Background" at bounding box center [116, 234] width 214 height 30
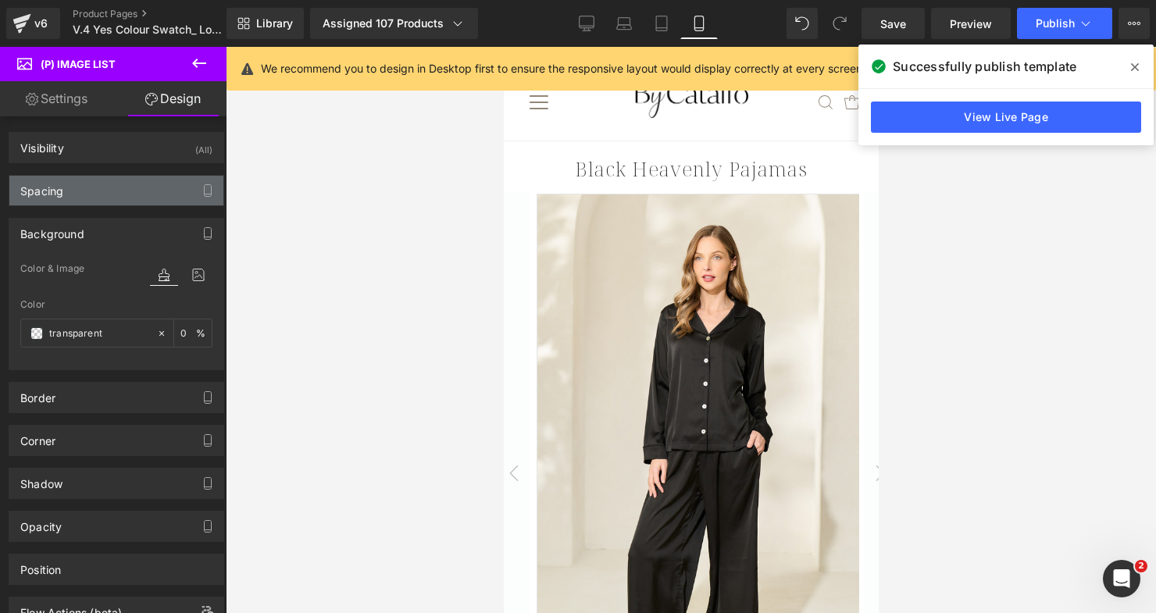
click at [105, 193] on div "Spacing" at bounding box center [116, 191] width 214 height 30
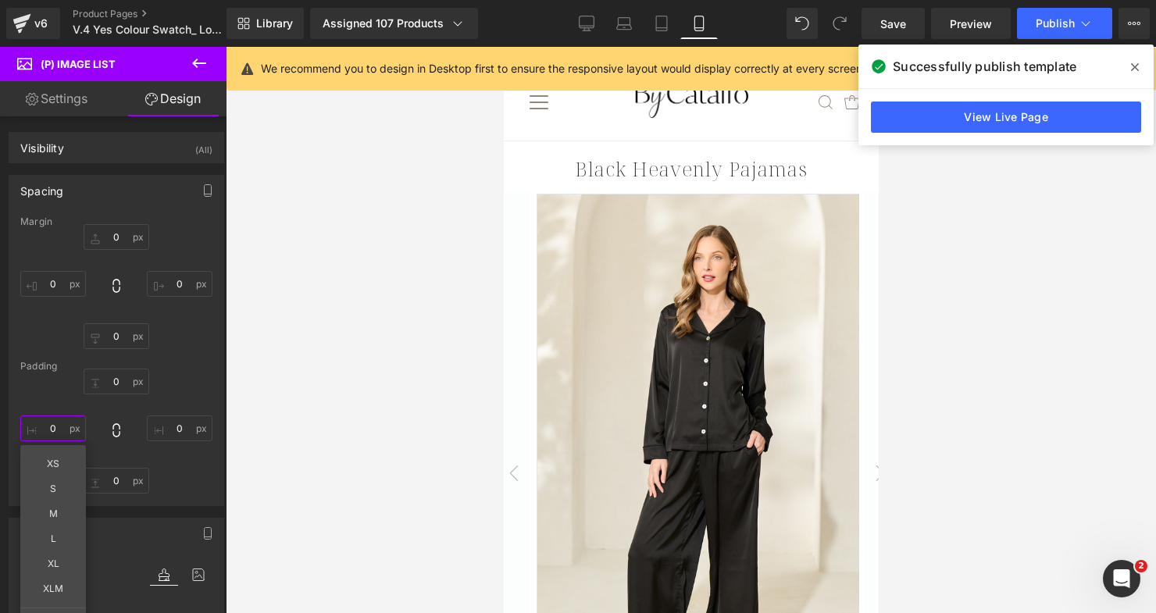
click at [48, 429] on input "0" at bounding box center [53, 429] width 66 height 26
type input "20"
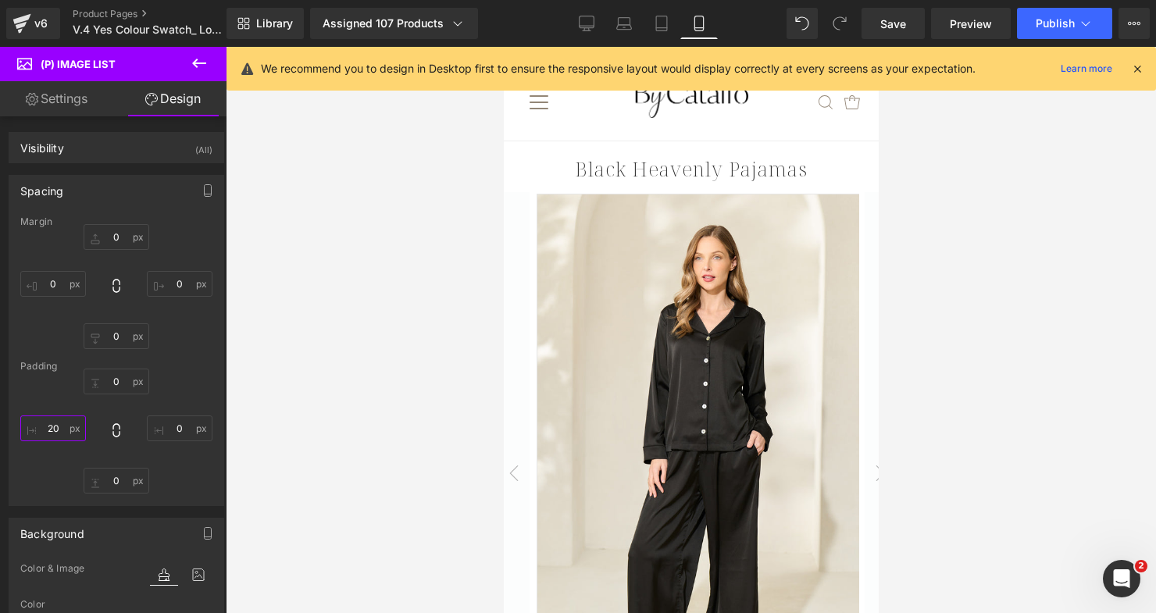
drag, startPoint x: 46, startPoint y: 432, endPoint x: 70, endPoint y: 423, distance: 25.7
click at [47, 432] on input "20" at bounding box center [53, 429] width 66 height 26
type input "0"
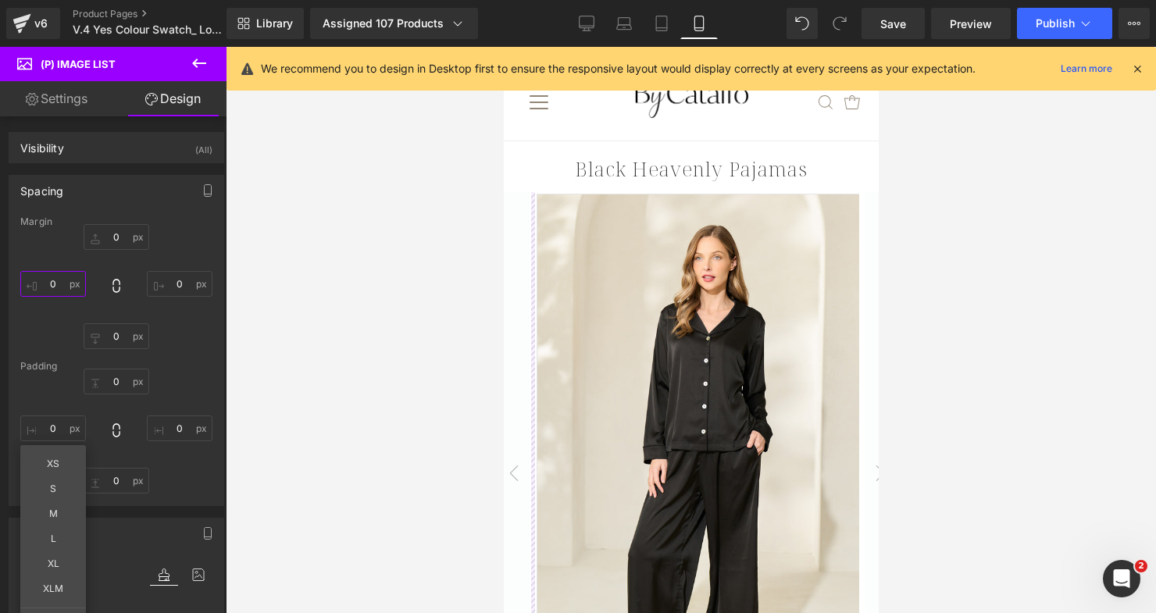
click at [53, 280] on input "0" at bounding box center [53, 284] width 66 height 26
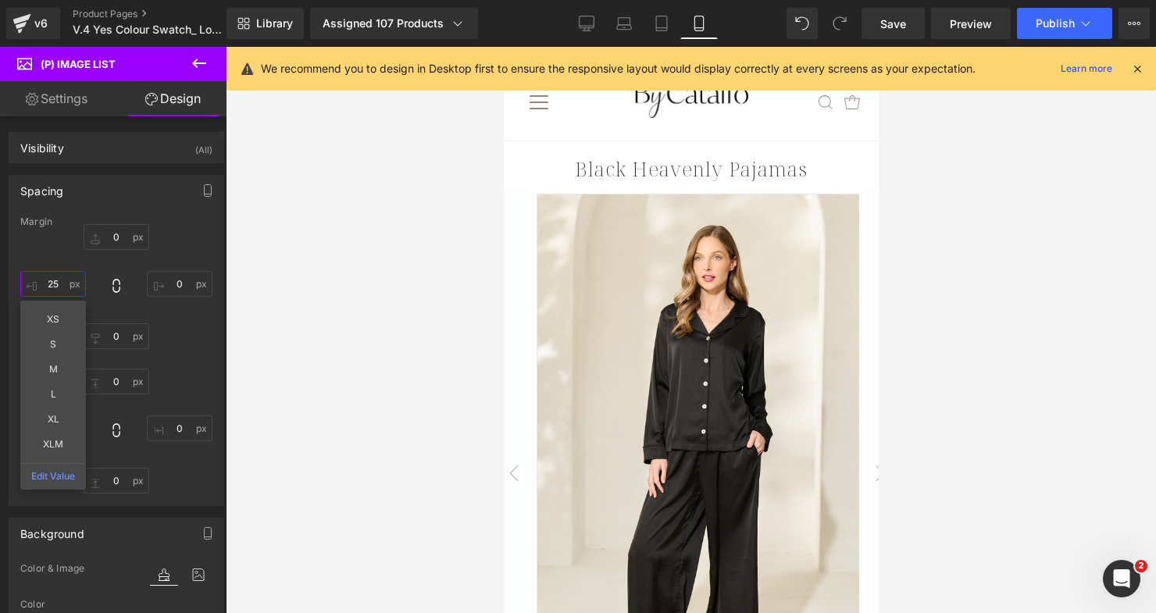
type input "2"
type input "3"
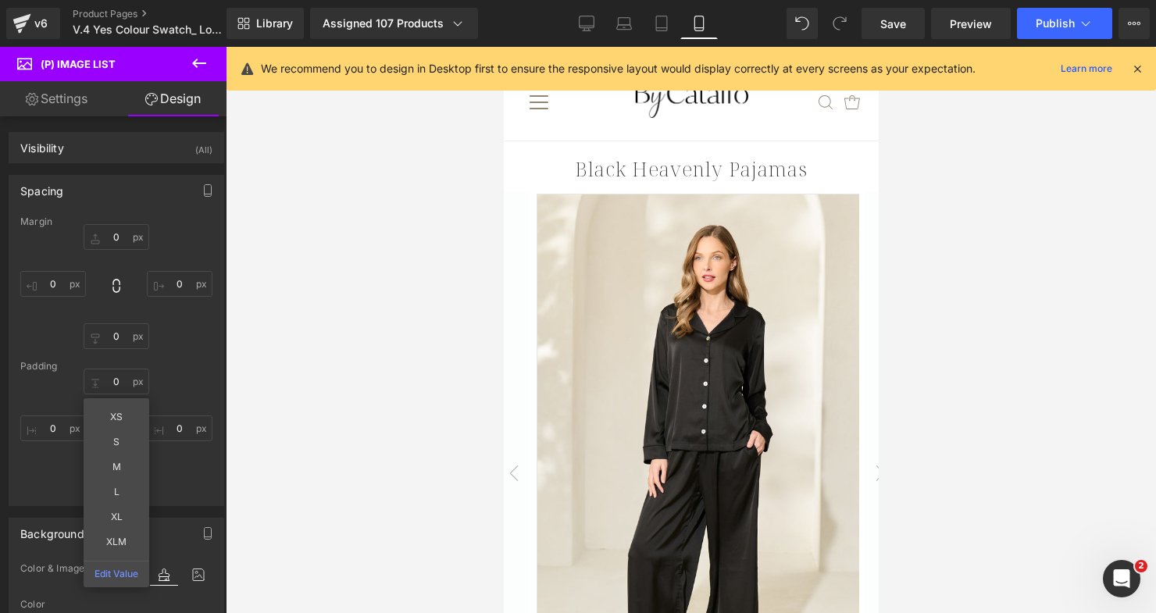
click at [202, 362] on div "Padding" at bounding box center [116, 366] width 192 height 11
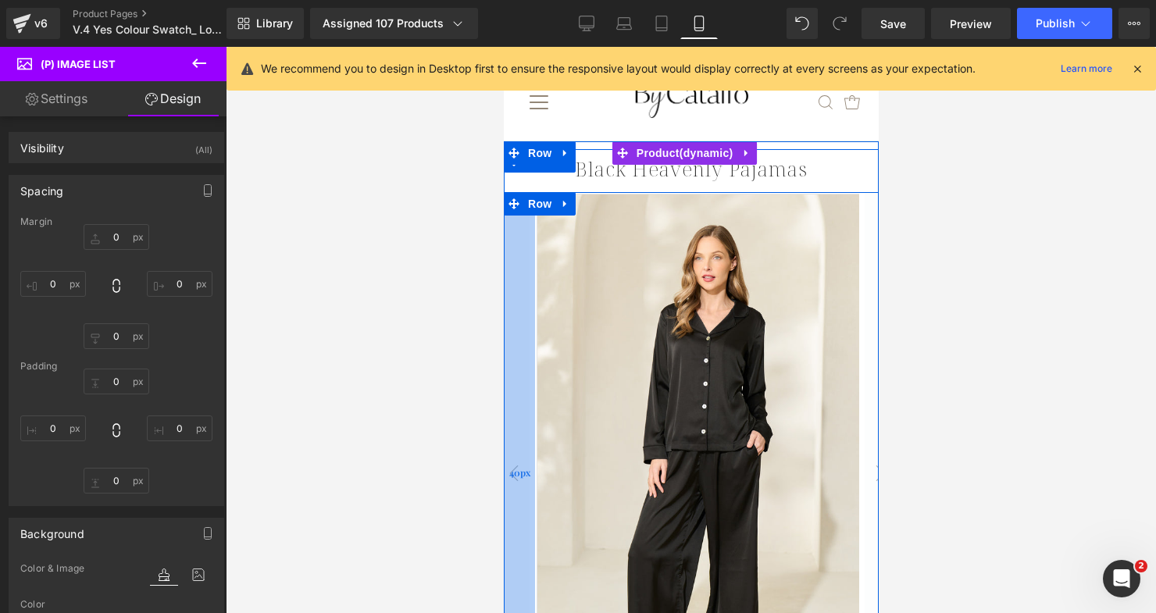
click at [516, 341] on div "40px" at bounding box center [518, 473] width 31 height 562
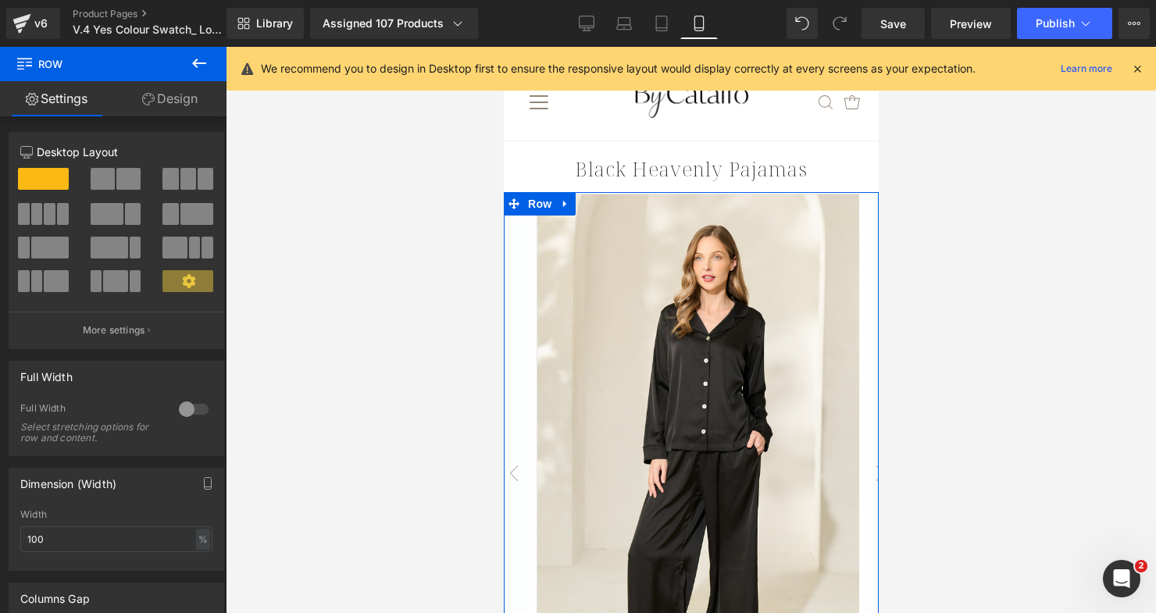
click at [209, 105] on link "Design" at bounding box center [169, 98] width 113 height 35
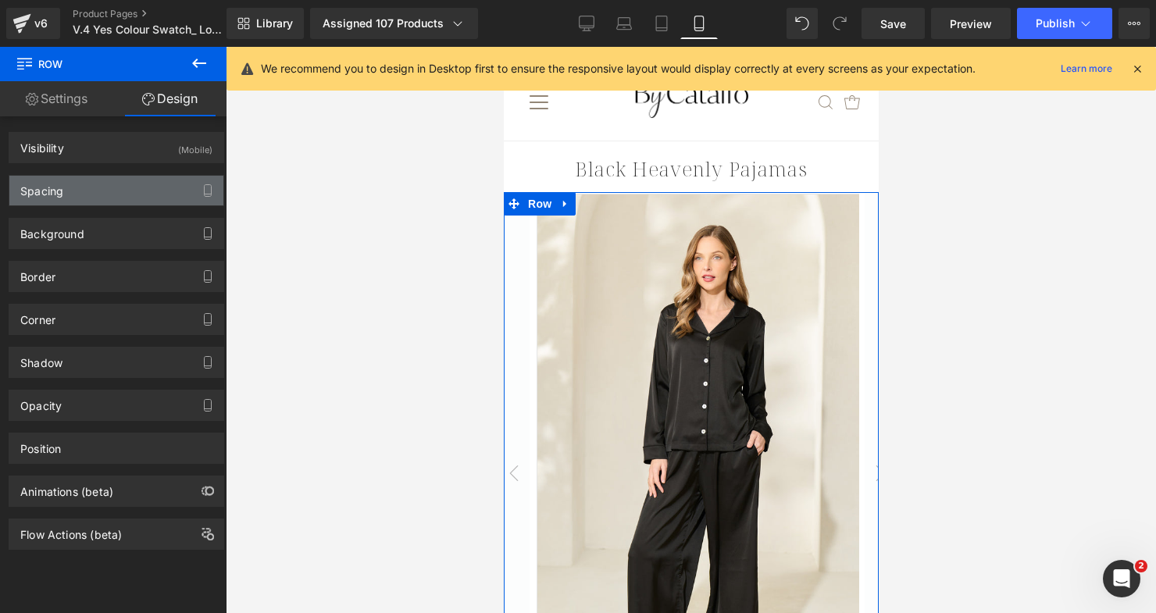
click at [116, 190] on div "Spacing" at bounding box center [116, 191] width 214 height 30
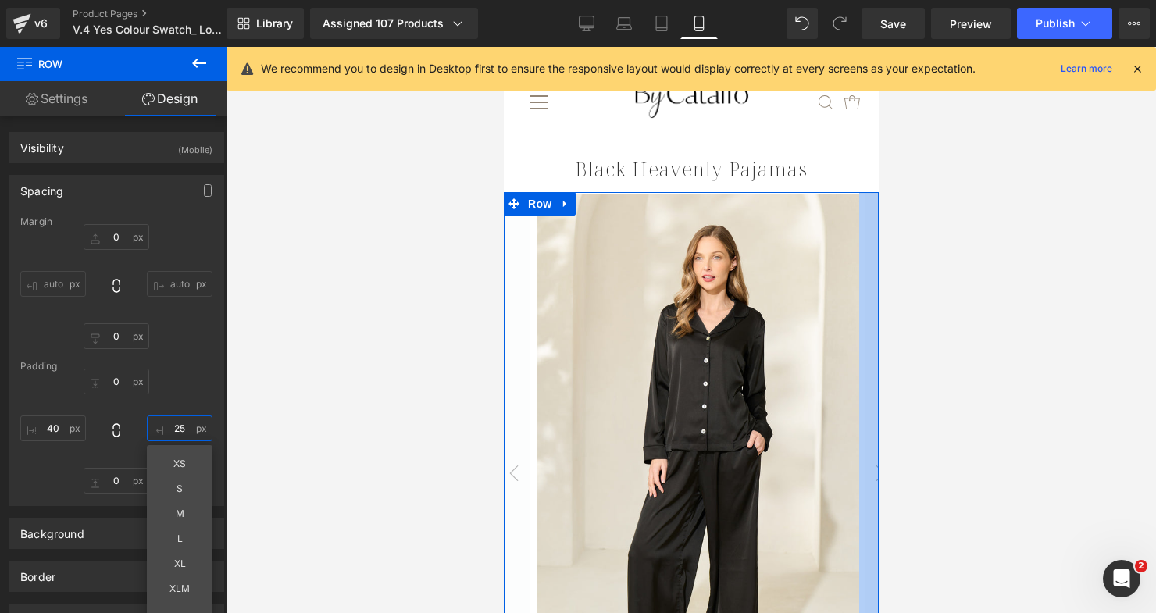
click at [176, 429] on input "25" at bounding box center [180, 429] width 66 height 26
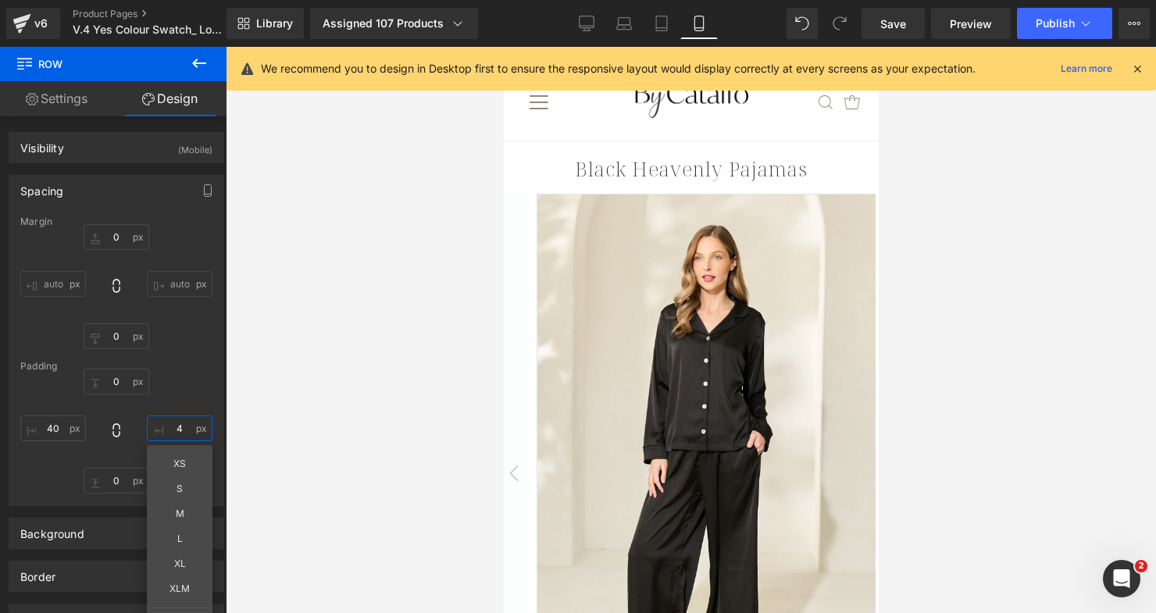
type input "40"
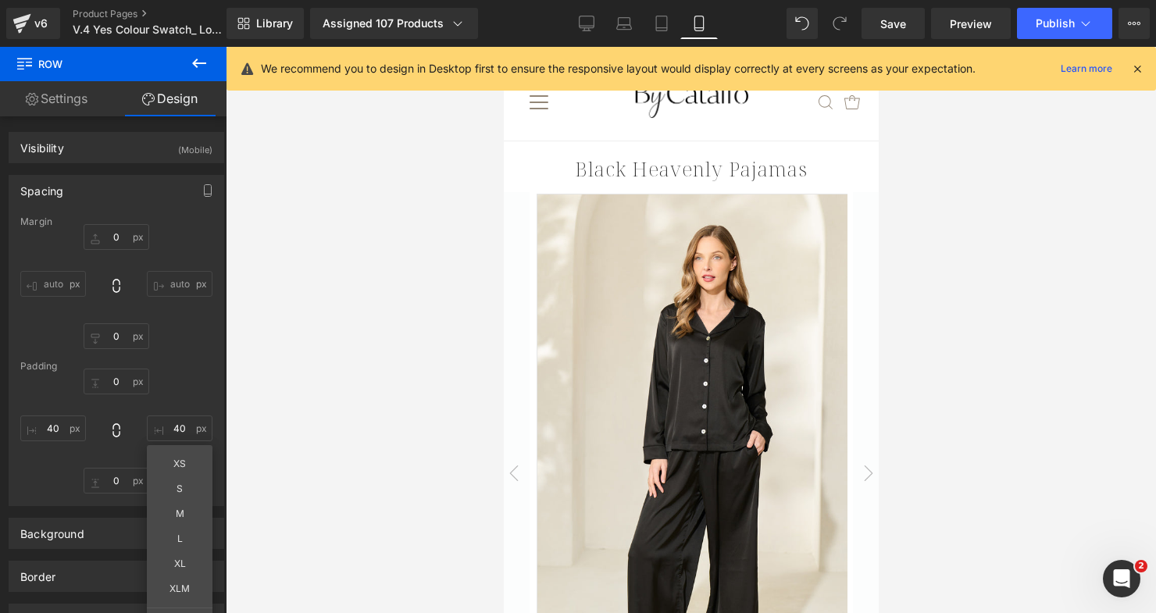
click at [332, 393] on div at bounding box center [691, 330] width 930 height 566
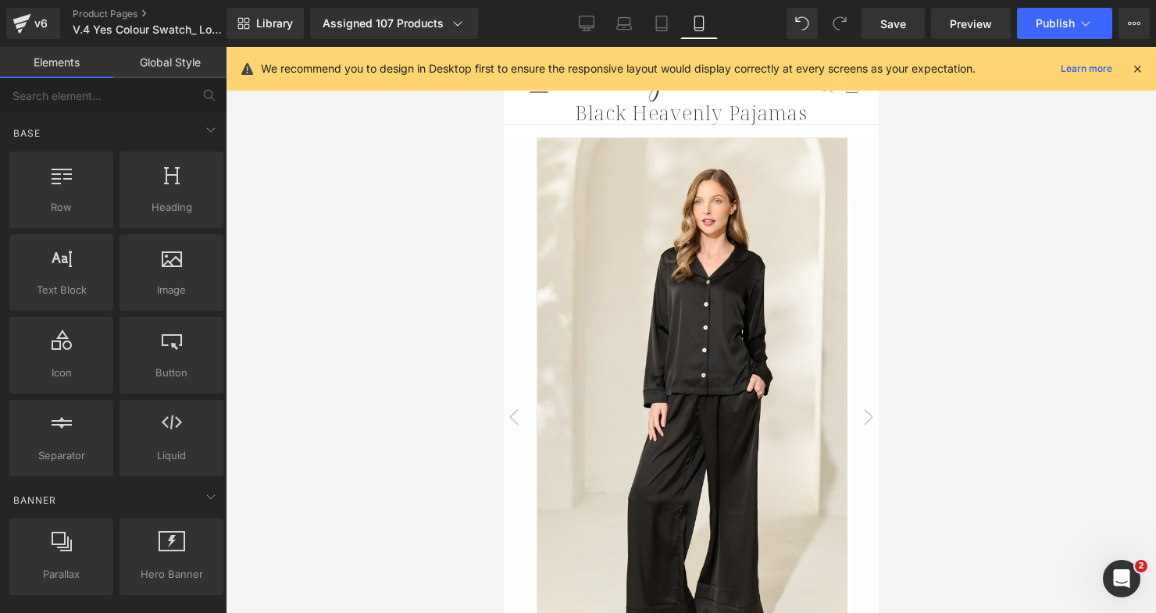
scroll to position [78, 0]
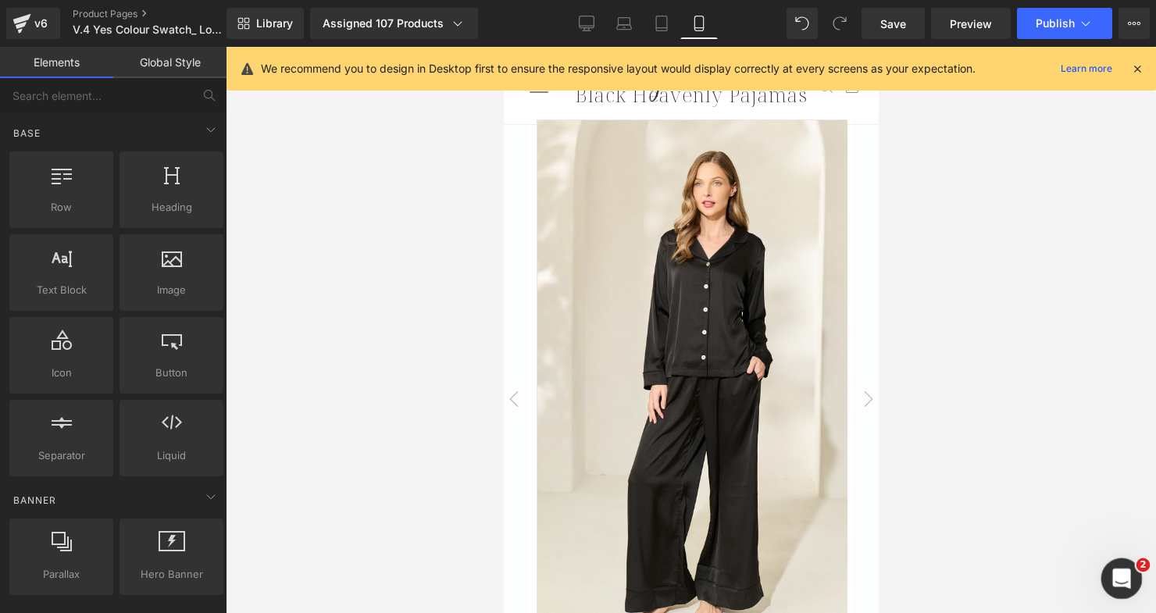
click at [1126, 576] on icon "Open Intercom Messenger" at bounding box center [1120, 577] width 26 height 26
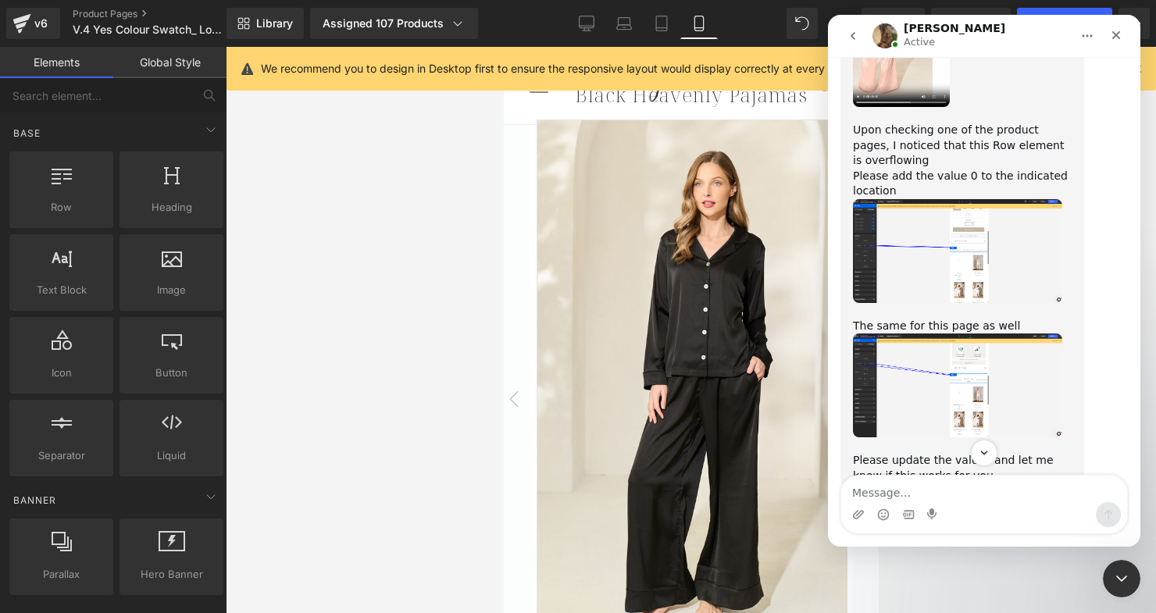
scroll to position [22483, 0]
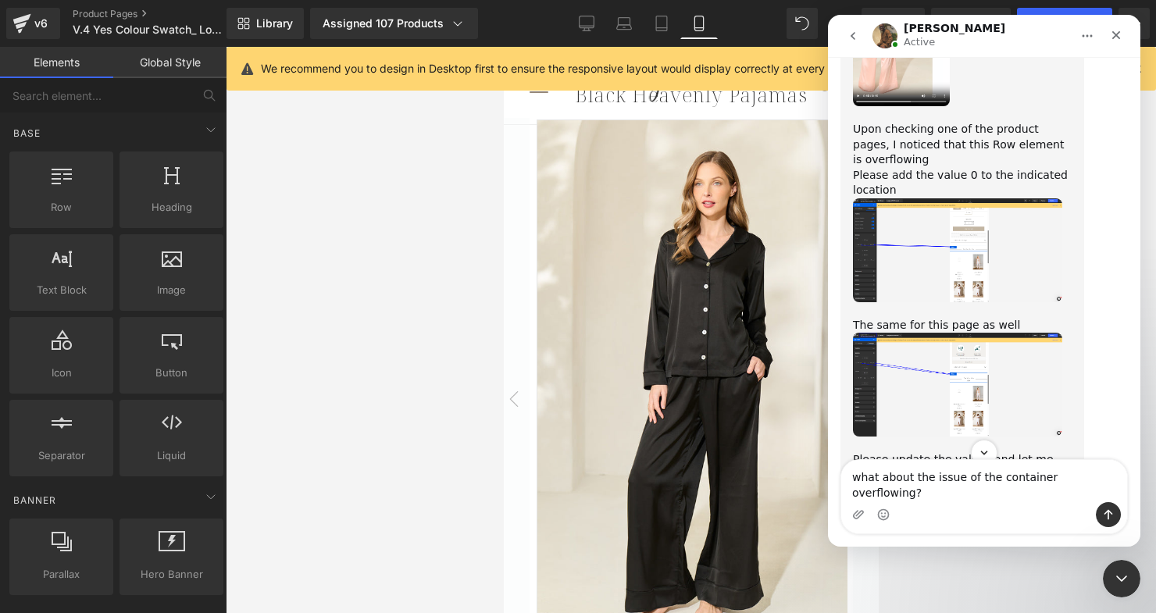
type textarea "what about the issue of the container overflowing?"
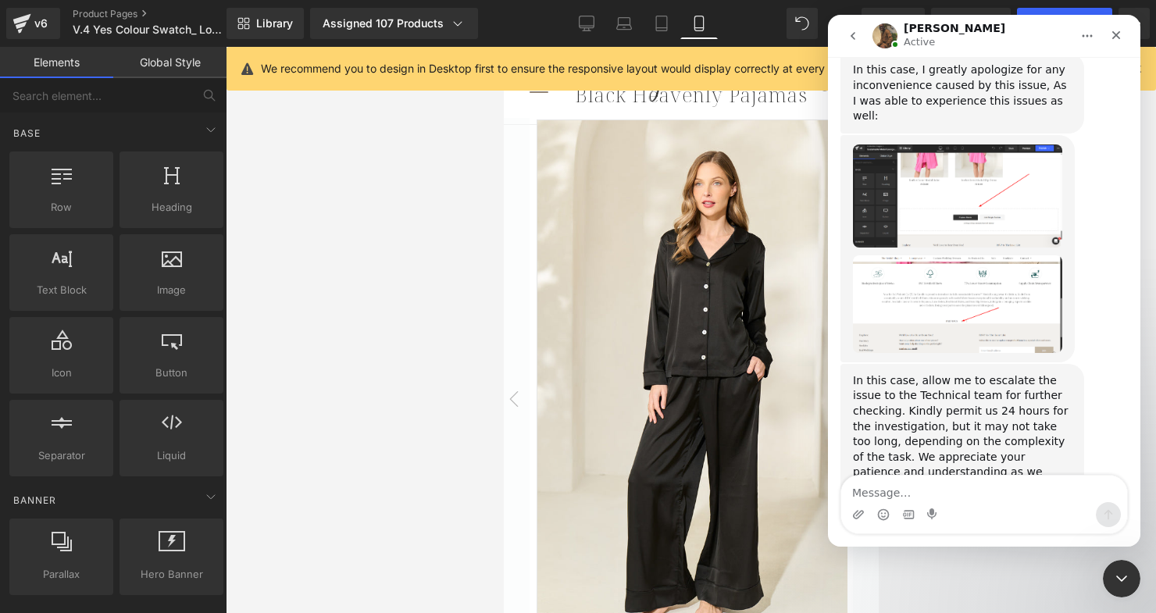
scroll to position [23833, 0]
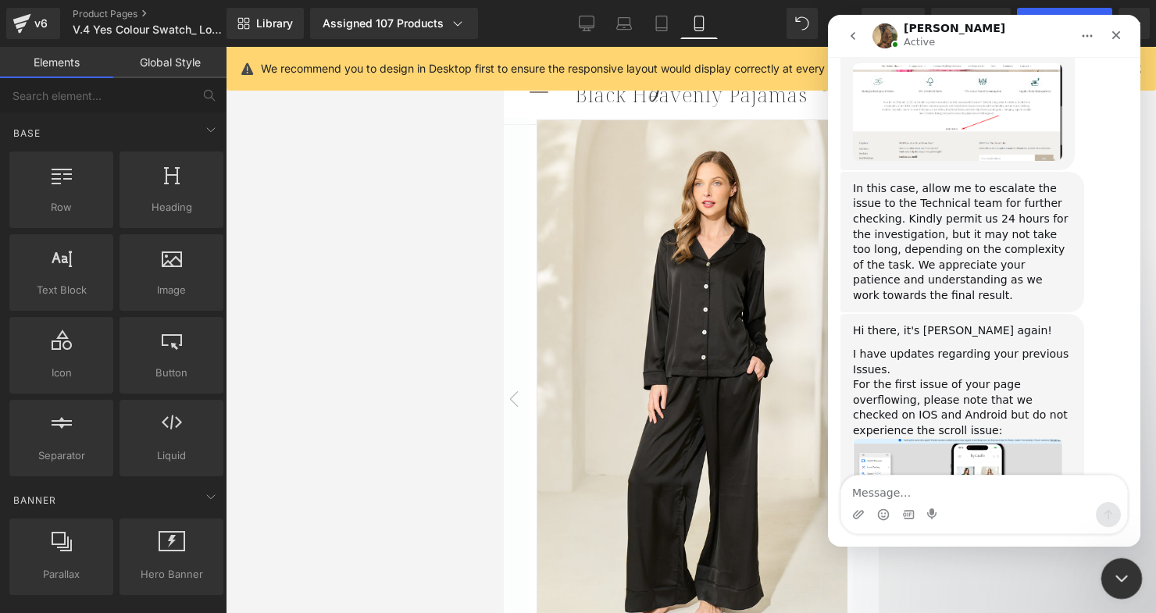
click at [1120, 573] on icon "Close Intercom Messenger" at bounding box center [1119, 576] width 19 height 19
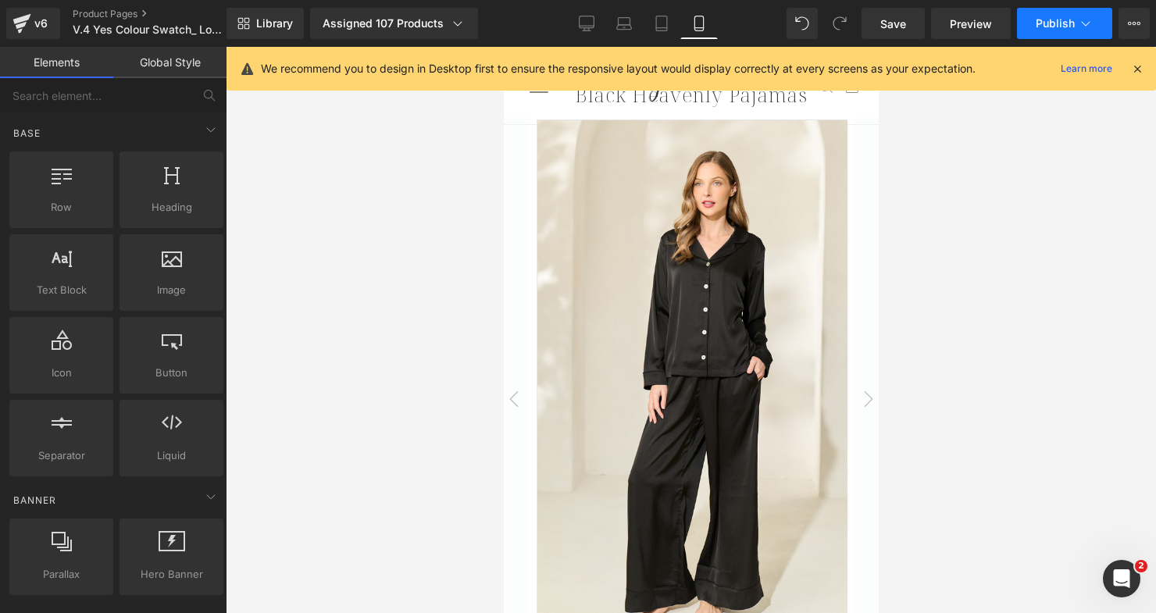
click at [1062, 23] on span "Publish" at bounding box center [1055, 23] width 39 height 12
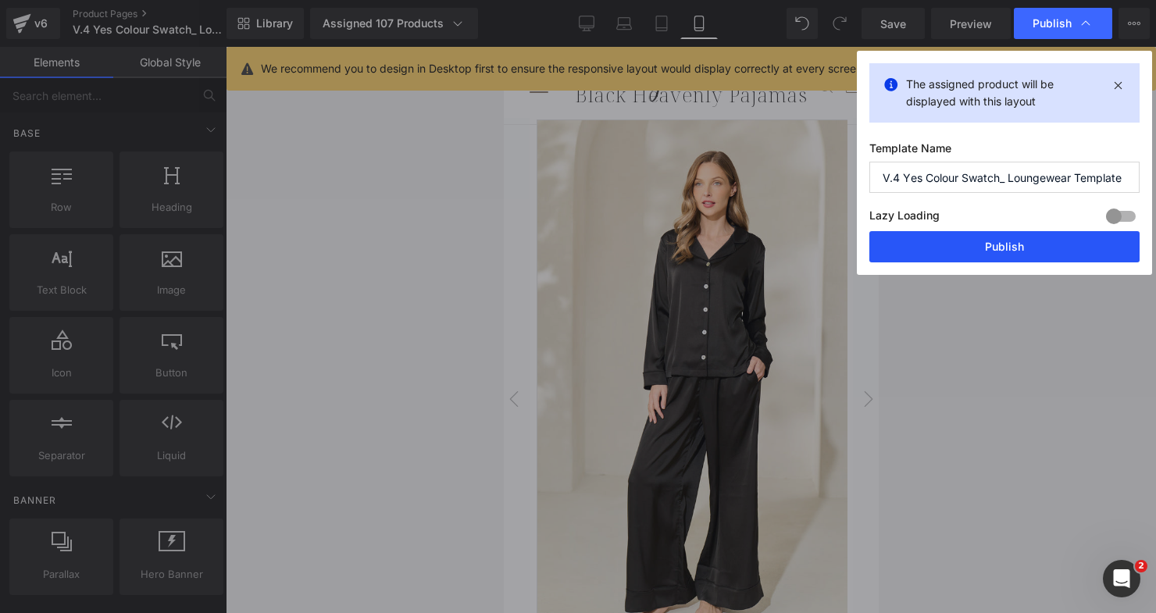
click at [1039, 236] on button "Publish" at bounding box center [1004, 246] width 270 height 31
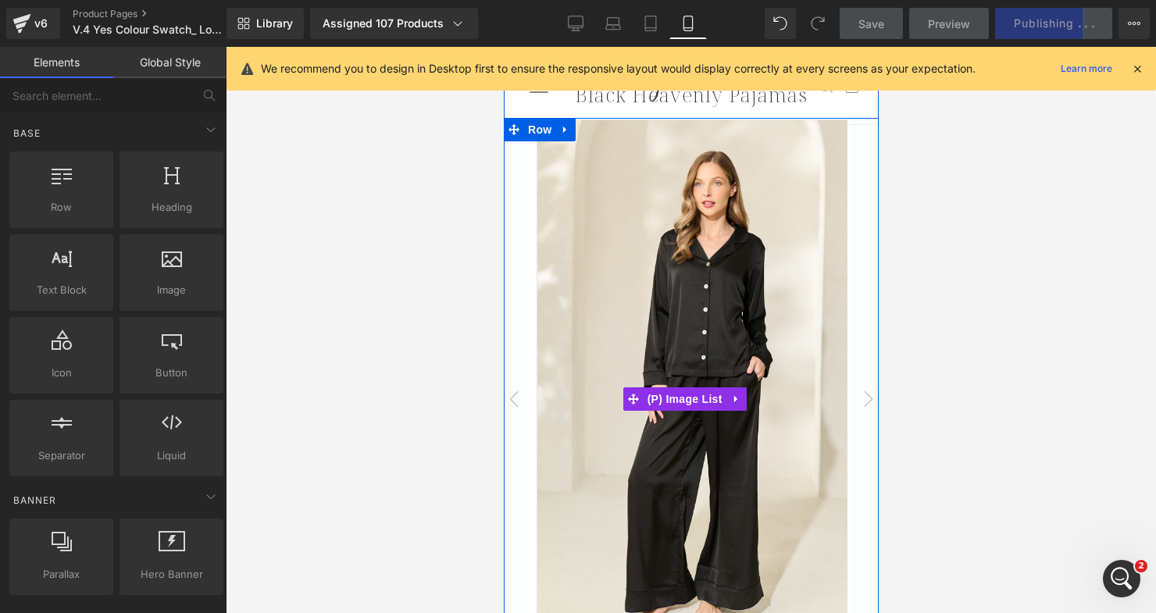
scroll to position [23880, 0]
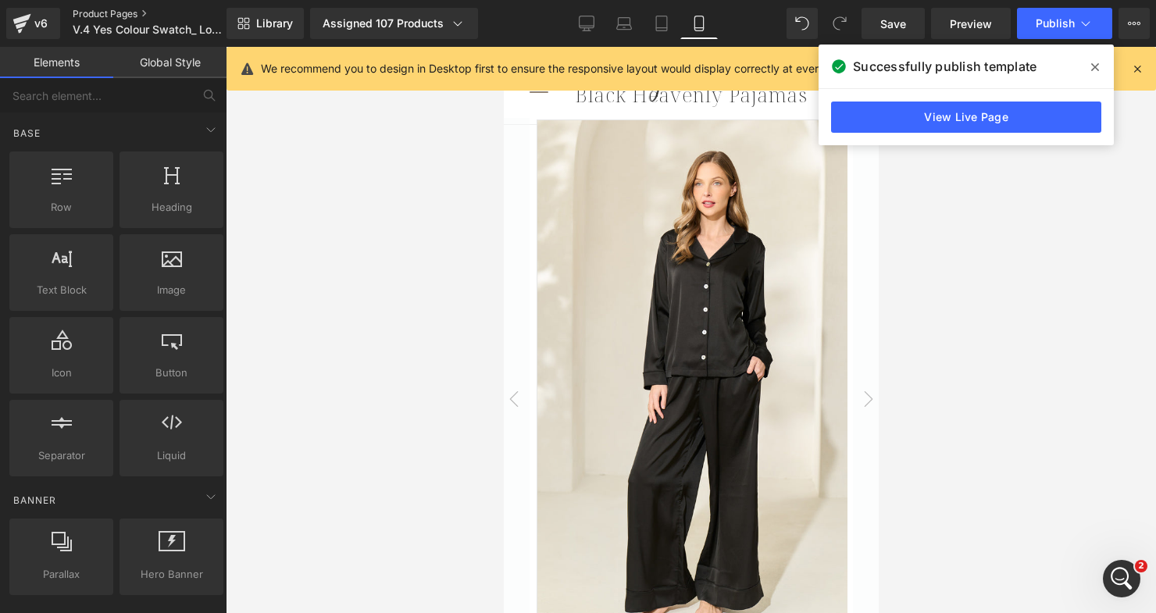
click at [99, 12] on link "Product Pages" at bounding box center [163, 14] width 180 height 12
